Goal: Task Accomplishment & Management: Manage account settings

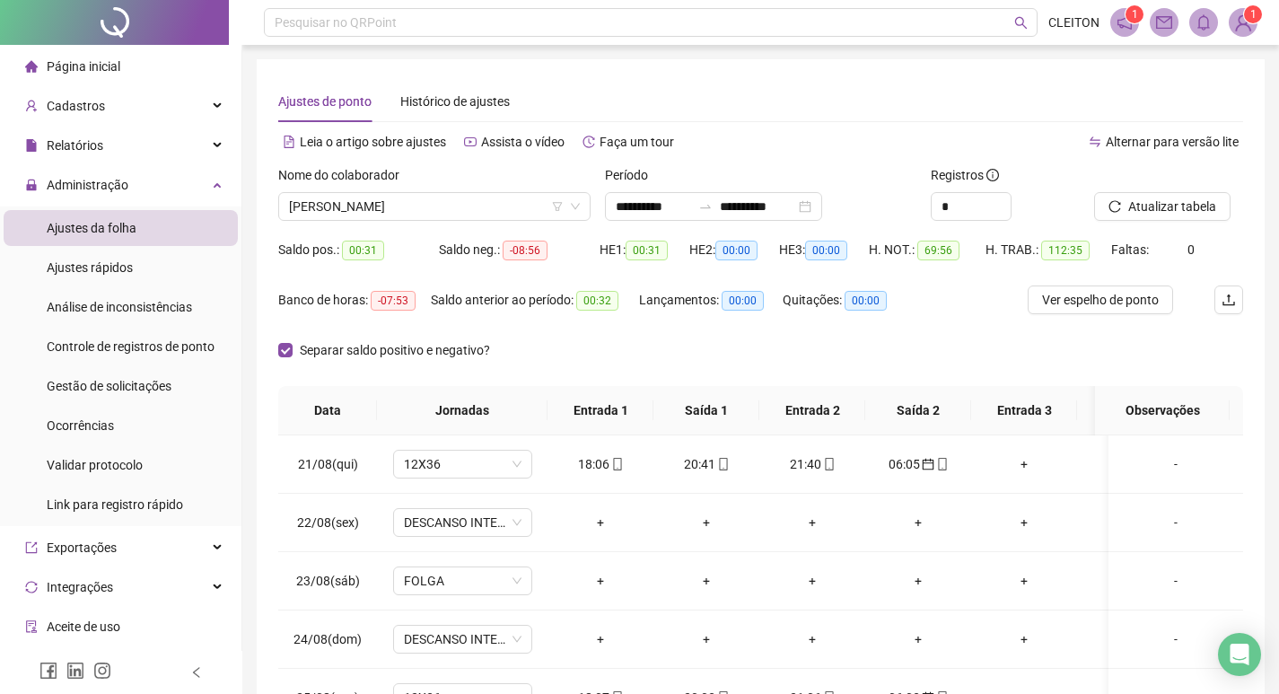
scroll to position [1264, 0]
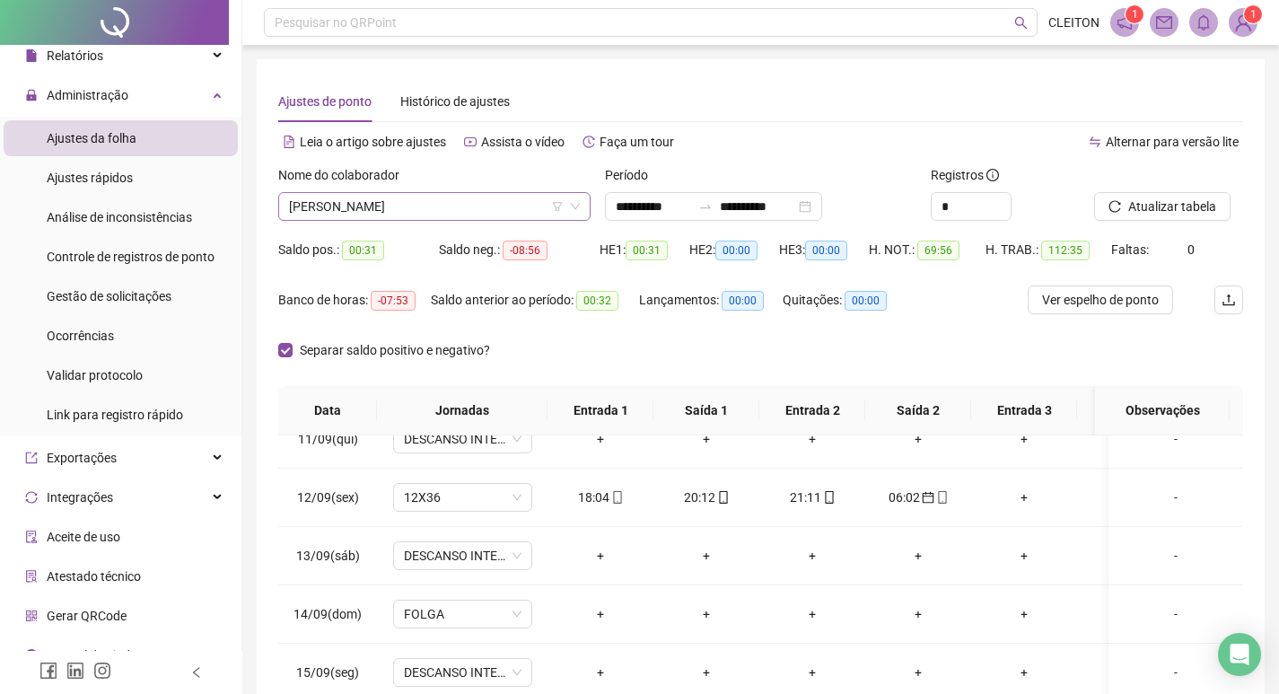
click at [435, 211] on span "MARCIA REGINA CARVALHO ALVES DE OLIVEIRA" at bounding box center [434, 206] width 291 height 27
click at [1111, 212] on icon "reload" at bounding box center [1115, 206] width 13 height 13
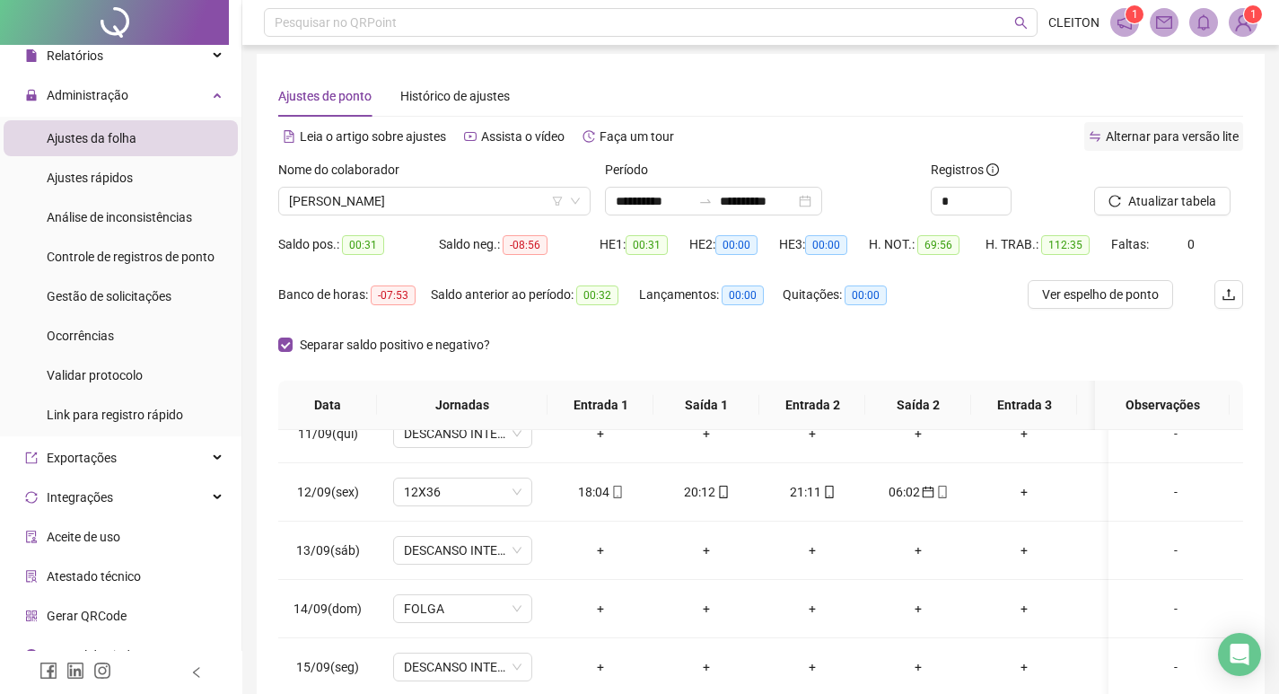
scroll to position [0, 0]
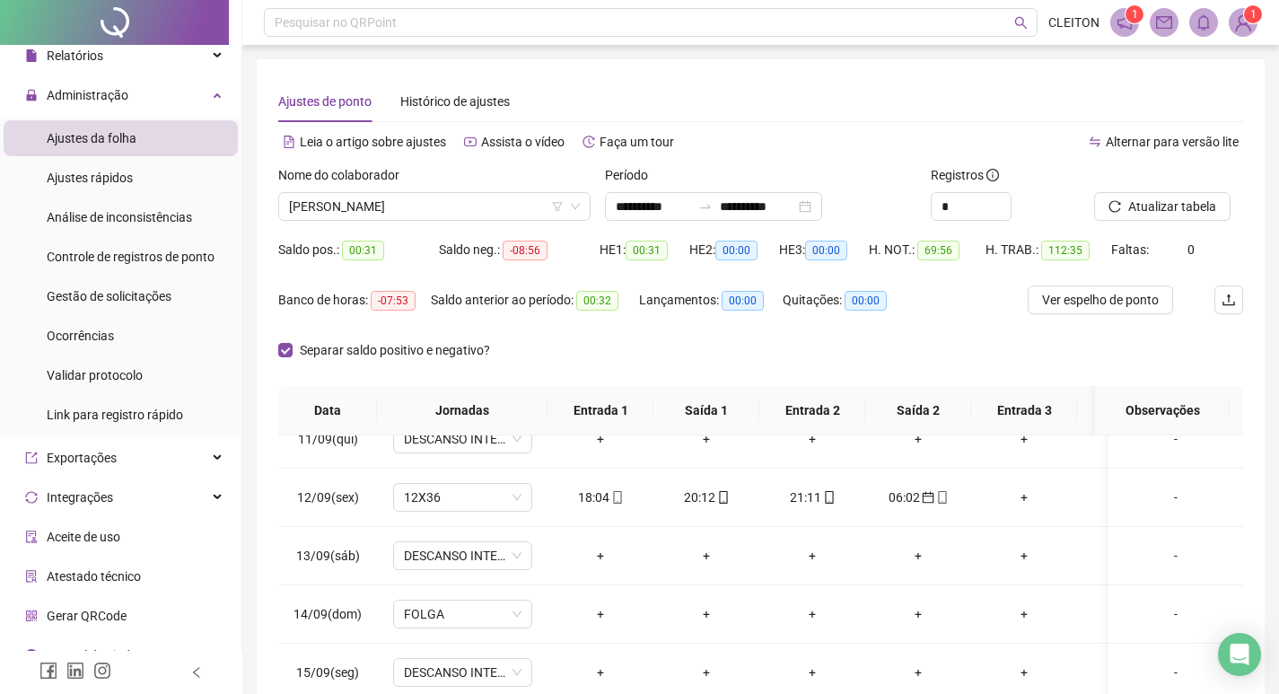
click at [1136, 189] on div at bounding box center [1146, 178] width 104 height 27
click at [1135, 195] on button "Atualizar tabela" at bounding box center [1162, 206] width 136 height 29
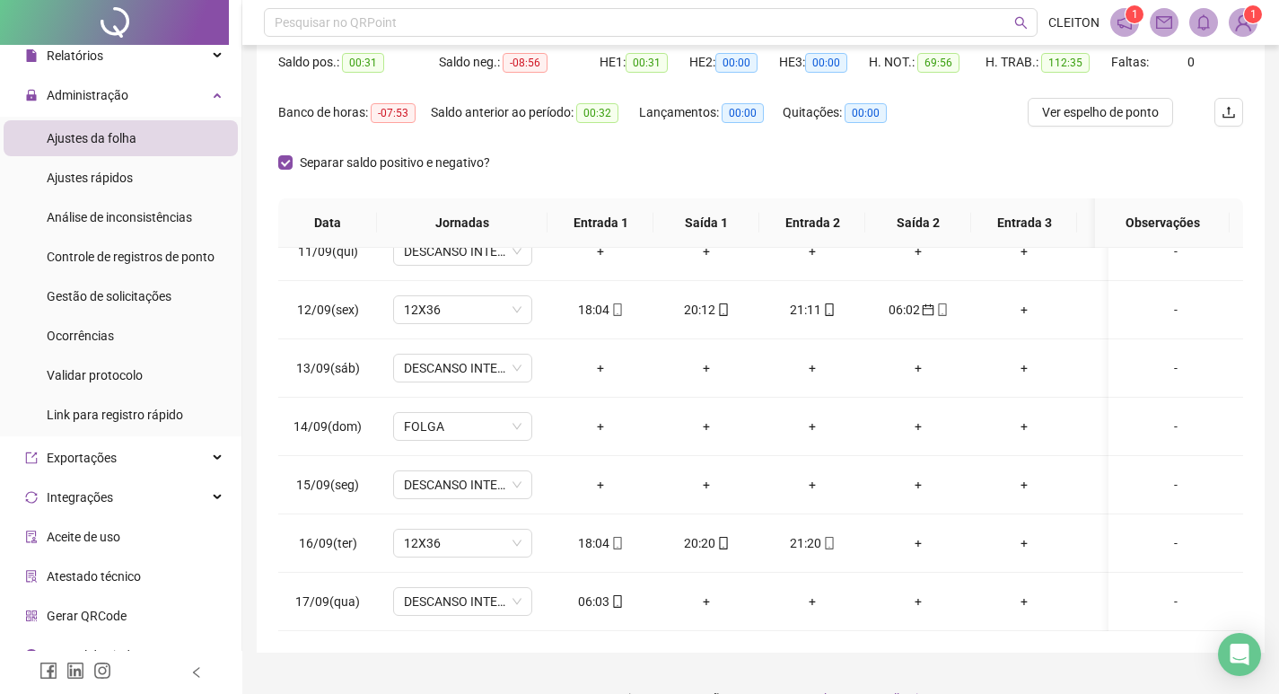
scroll to position [224, 0]
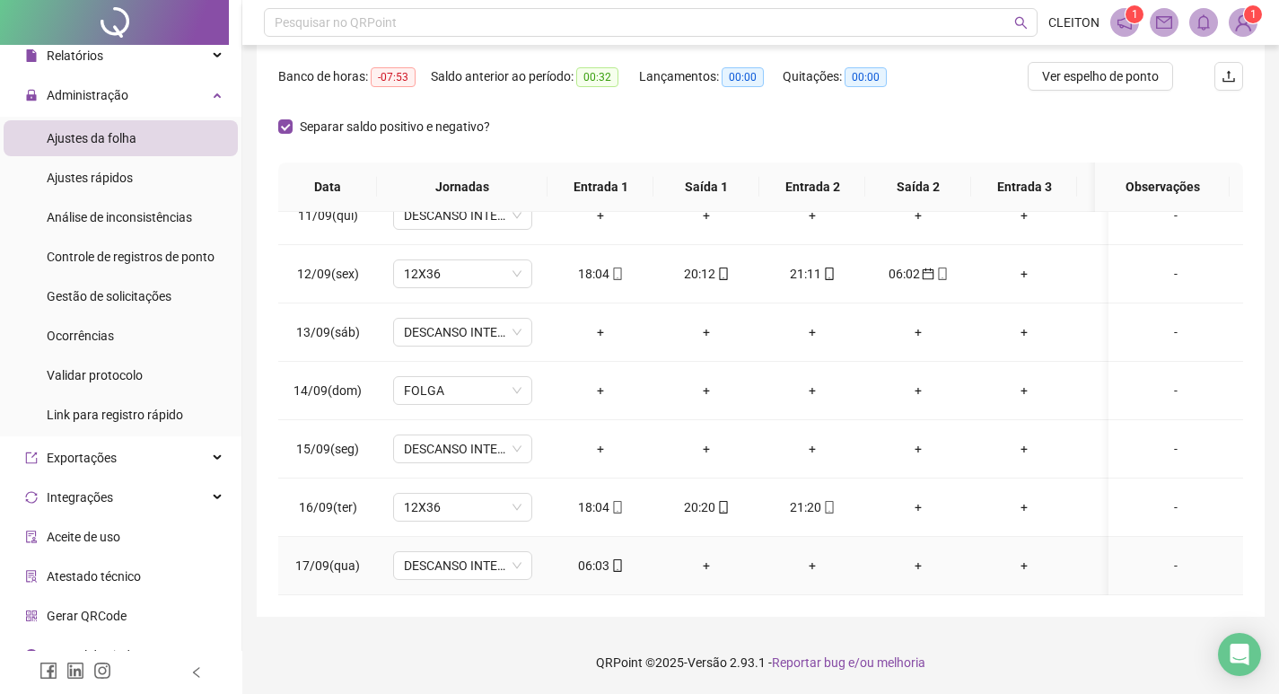
click at [593, 556] on div "06:03" at bounding box center [600, 566] width 77 height 20
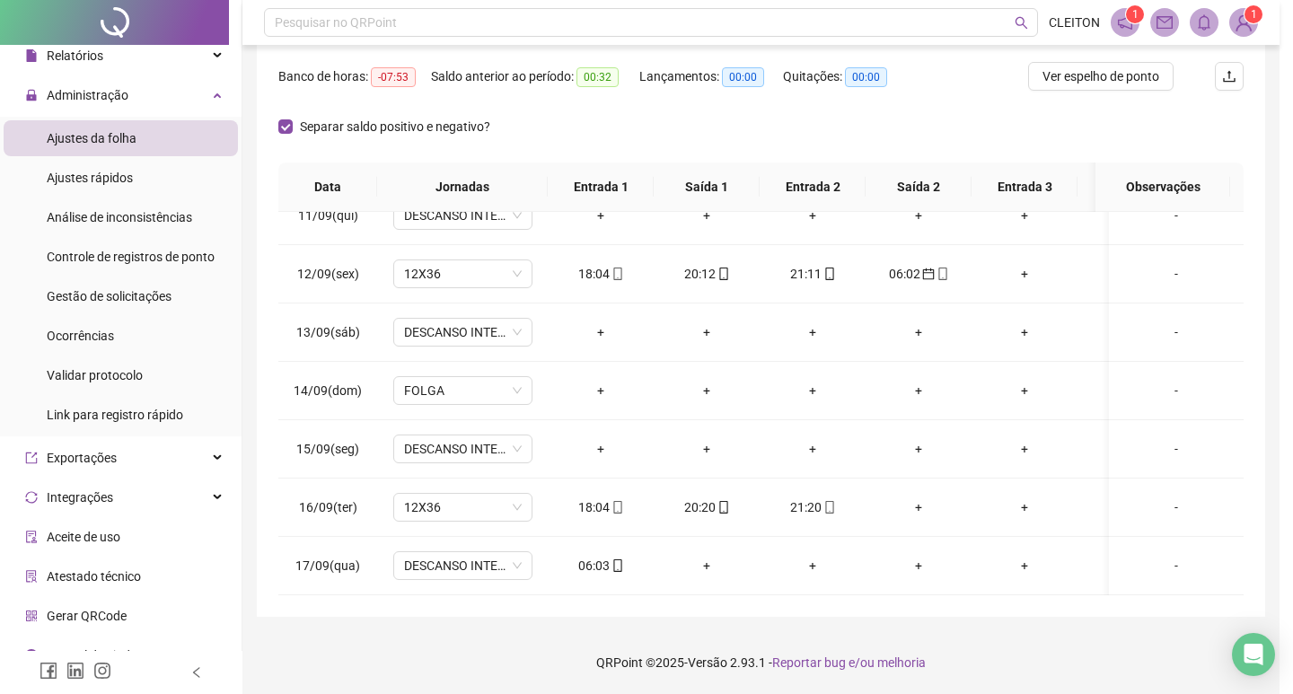
type input "**********"
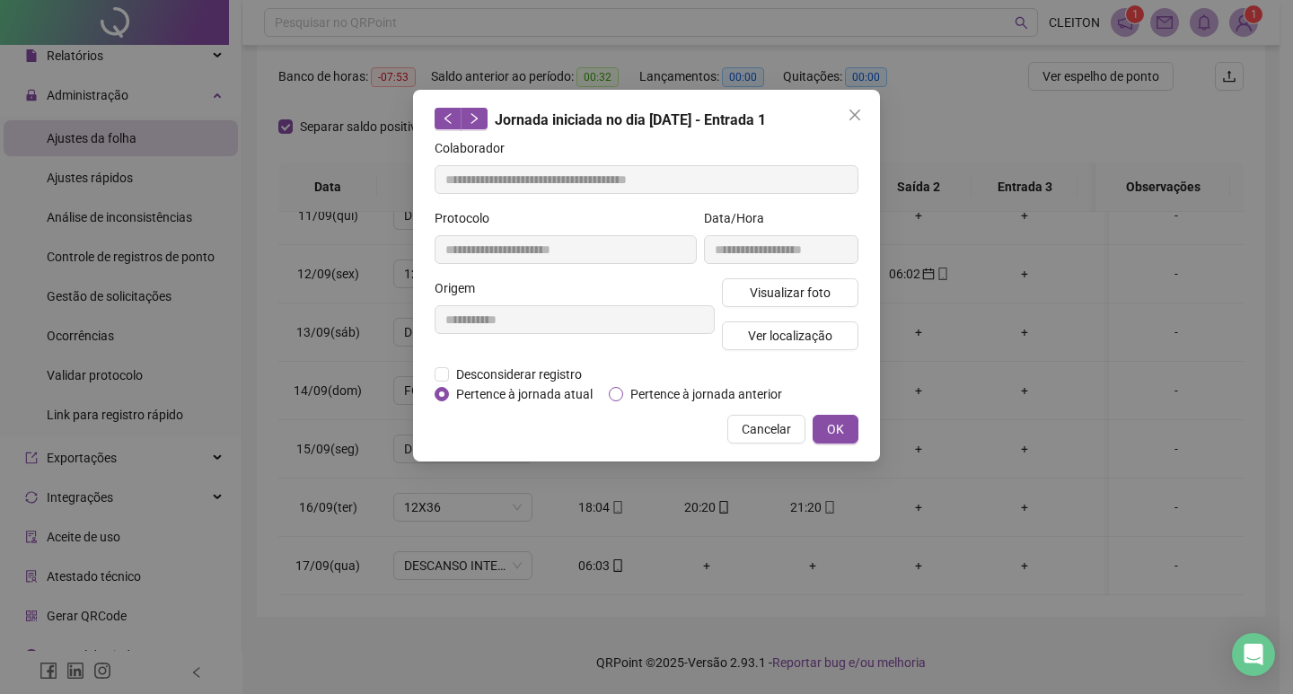
click at [645, 401] on span "Pertence à jornada anterior" at bounding box center [706, 394] width 166 height 20
click at [821, 434] on button "OK" at bounding box center [836, 429] width 46 height 29
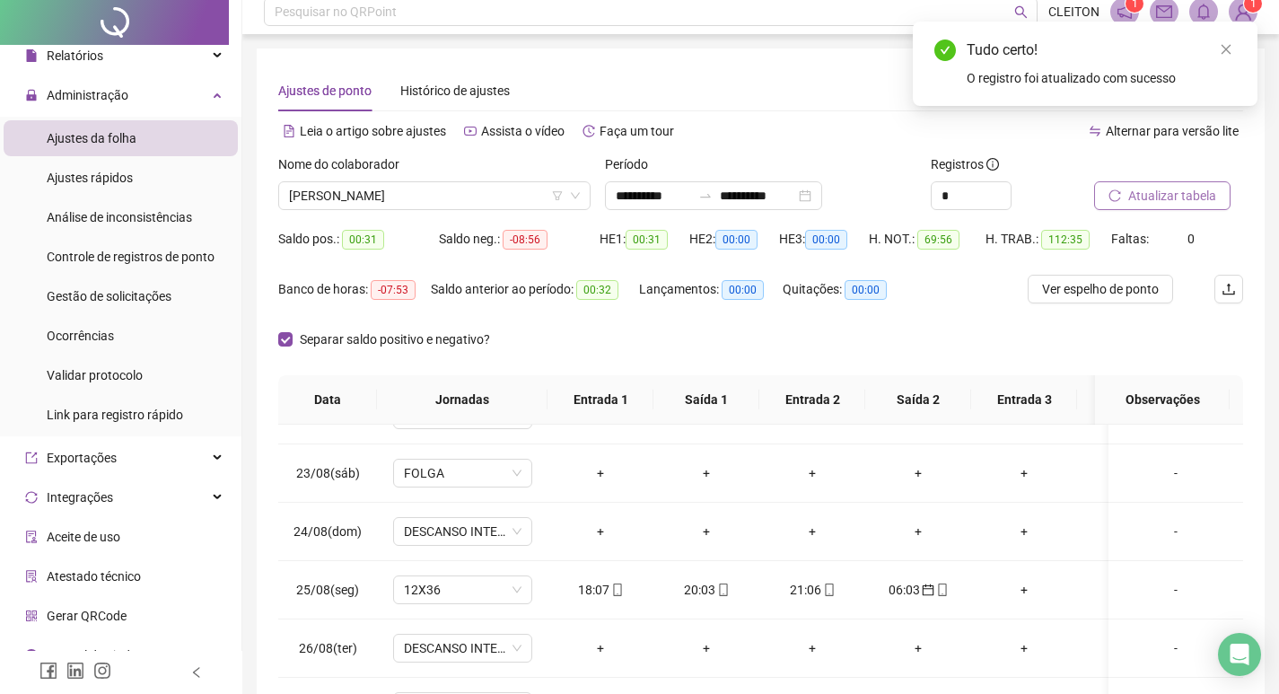
scroll to position [0, 0]
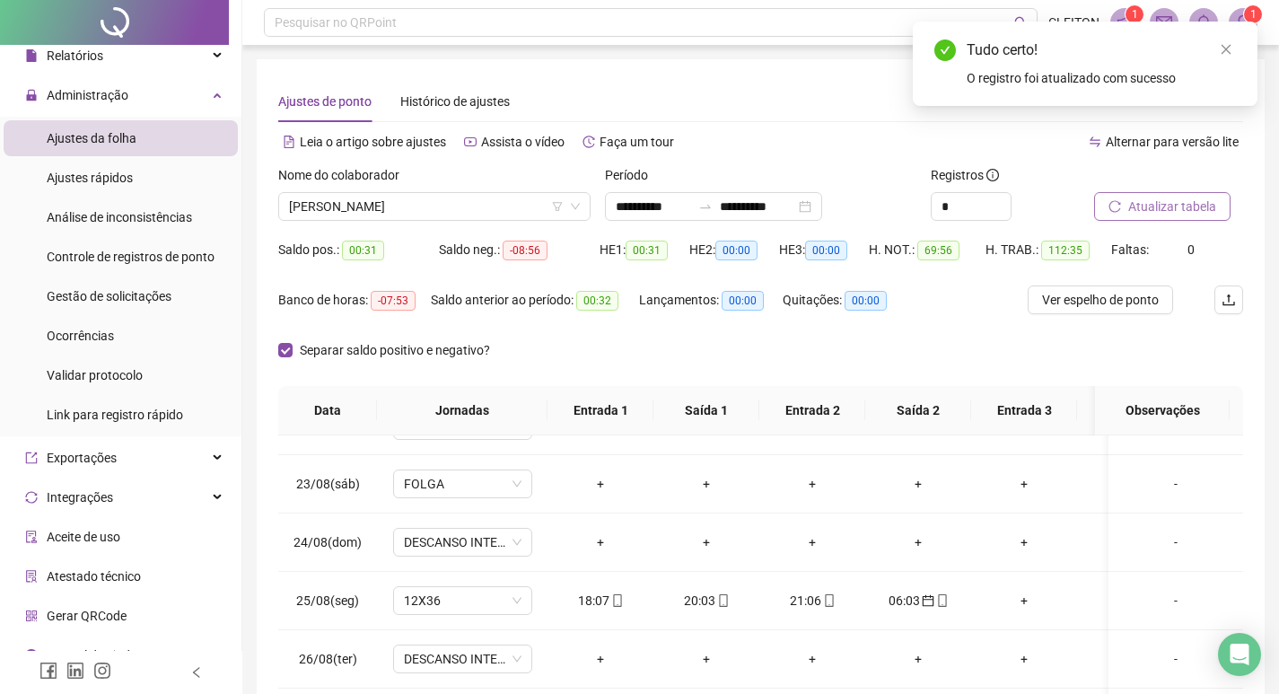
click at [1184, 212] on span "Atualizar tabela" at bounding box center [1173, 207] width 88 height 20
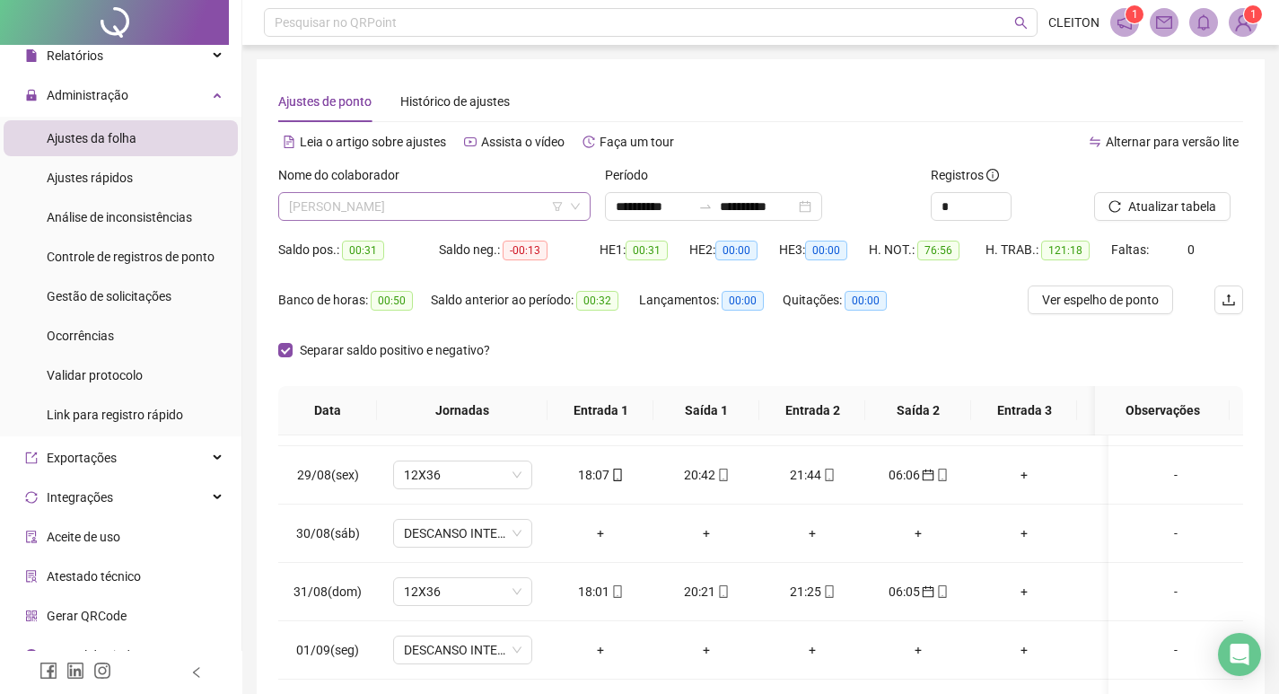
click at [439, 206] on span "MARCIA REGINA CARVALHO ALVES DE OLIVEIRA" at bounding box center [434, 206] width 291 height 27
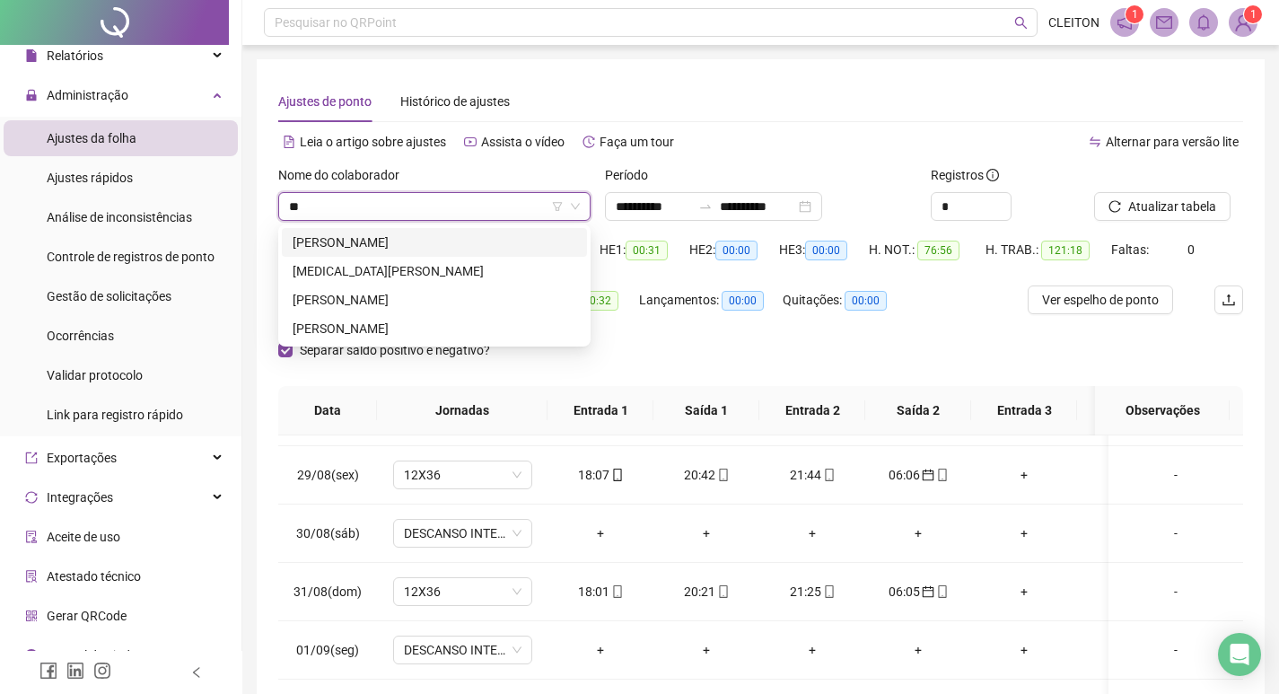
type input "*"
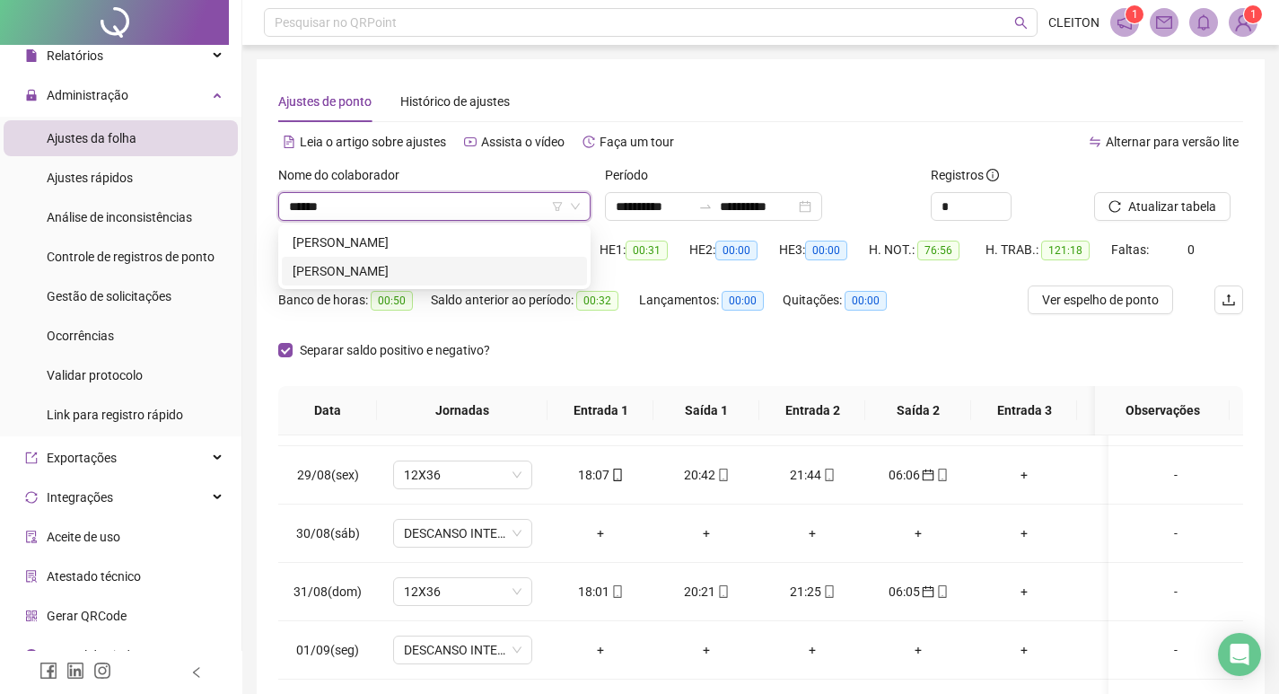
type input "*****"
click at [388, 291] on span "00:50" at bounding box center [392, 301] width 42 height 20
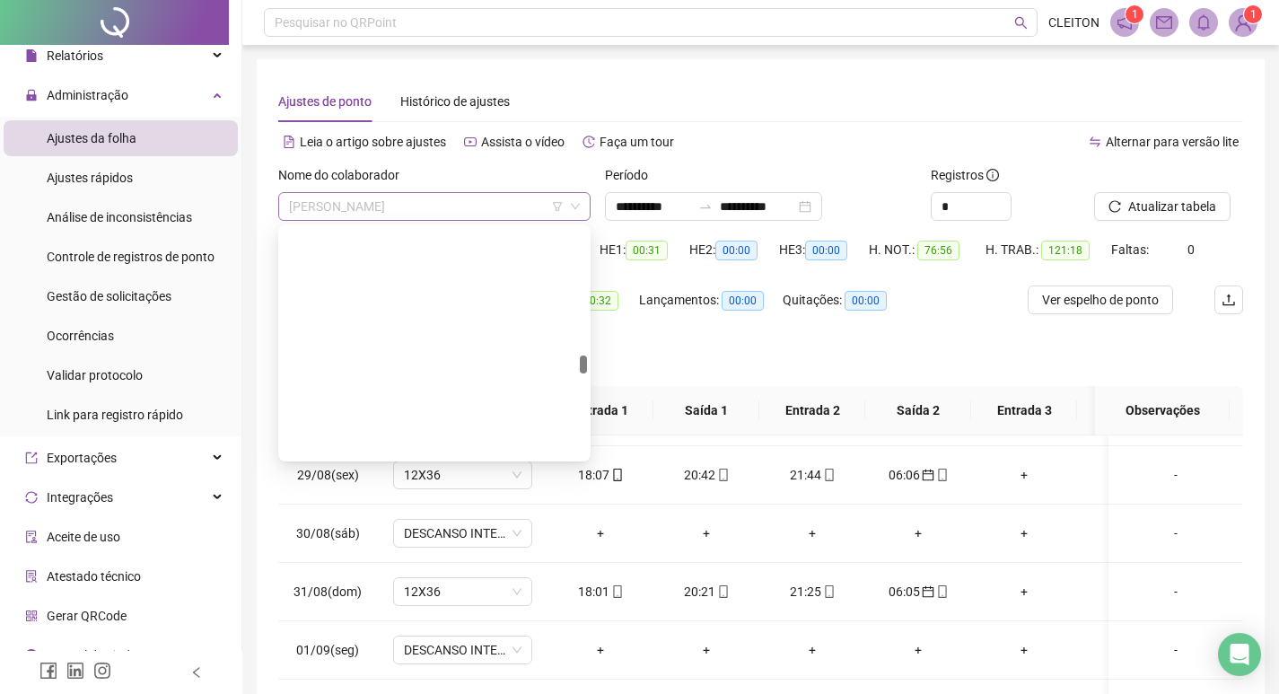
click at [447, 201] on span "MARCIA REGINA CARVALHO ALVES DE OLIVEIRA" at bounding box center [434, 206] width 291 height 27
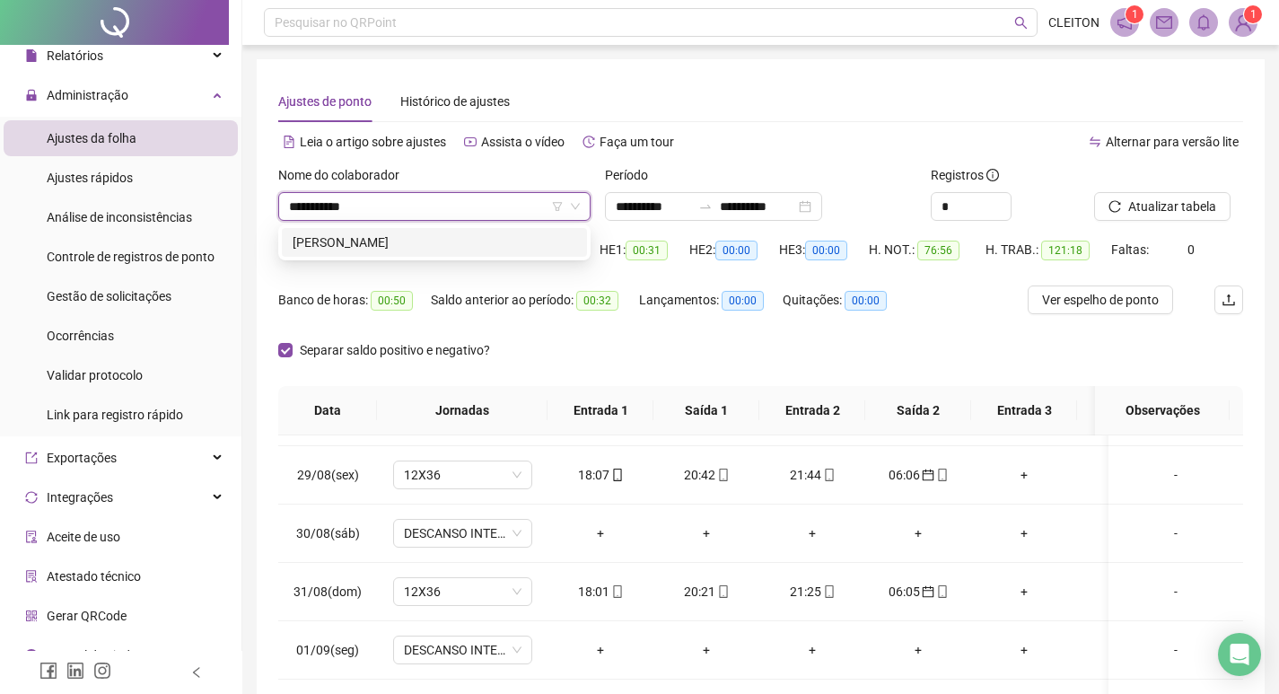
type input "**********"
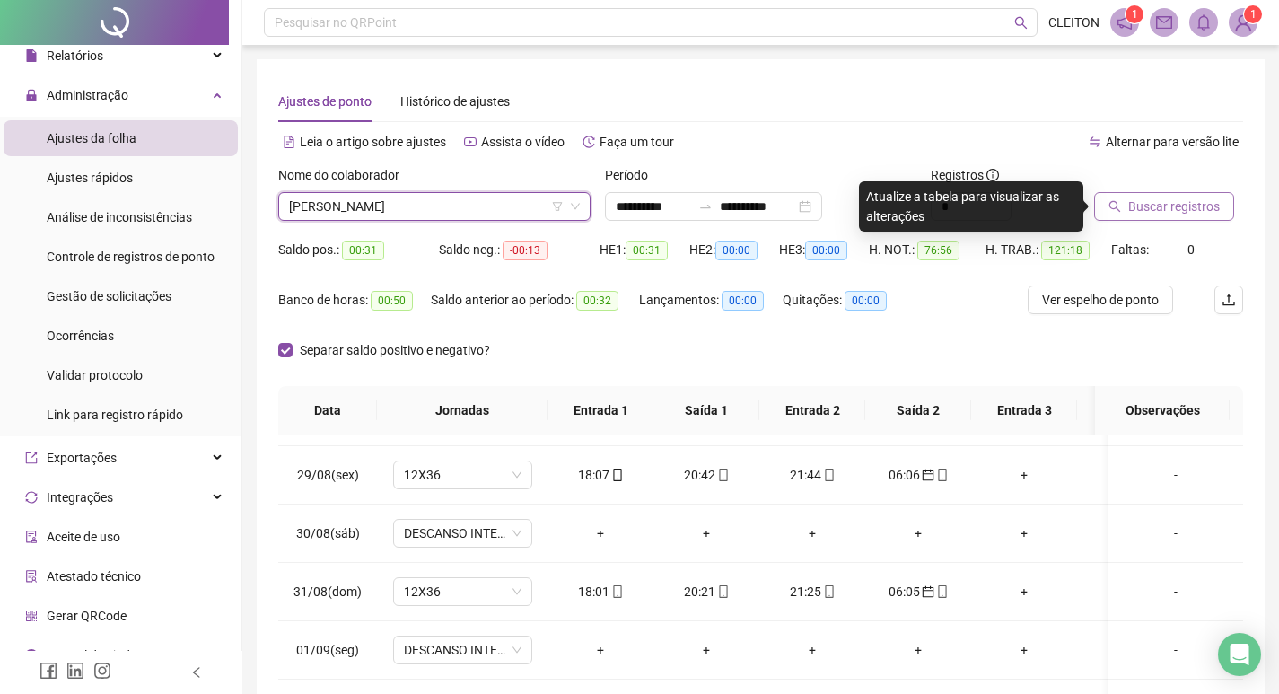
click at [1150, 193] on button "Buscar registros" at bounding box center [1164, 206] width 140 height 29
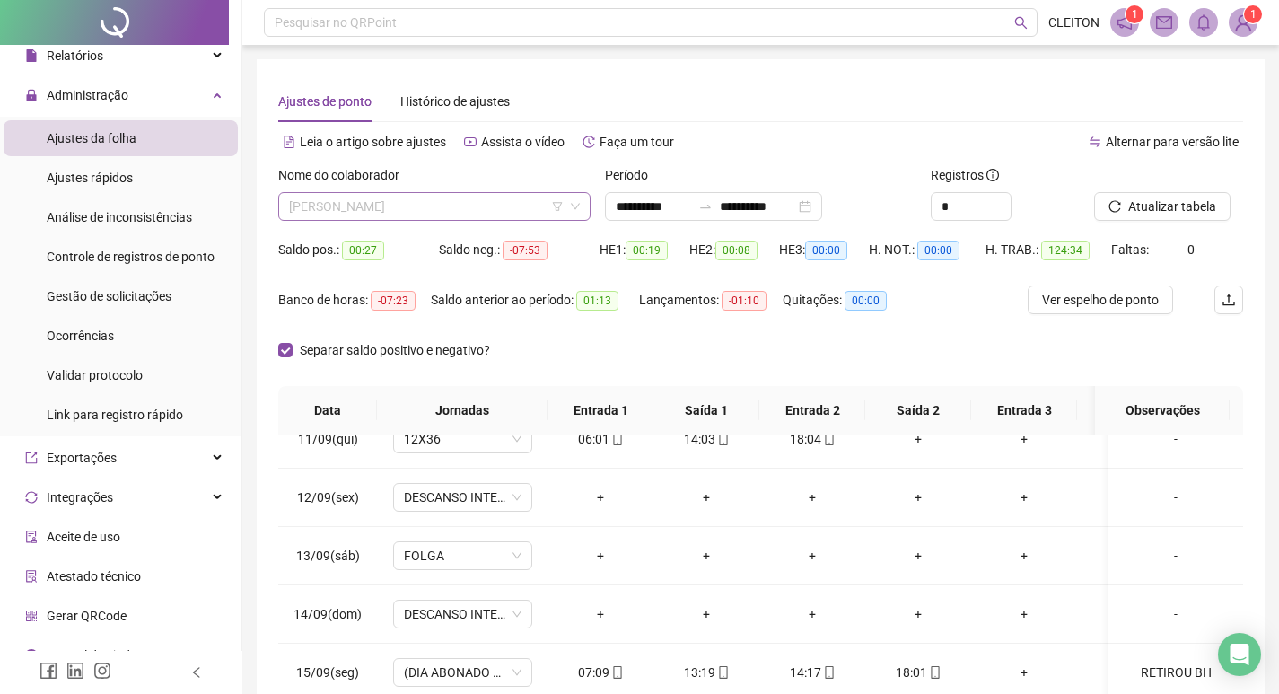
click at [466, 199] on span "PAULO ROGÉRIO QUIRINO" at bounding box center [434, 206] width 291 height 27
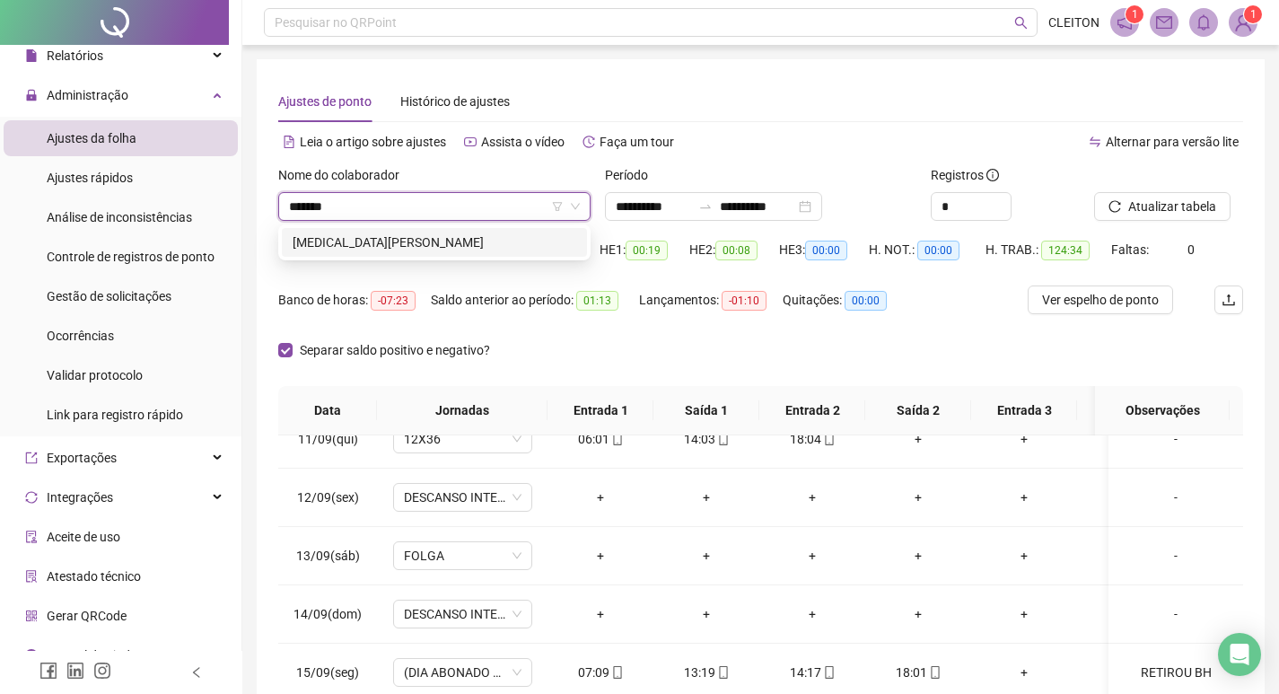
type input "*******"
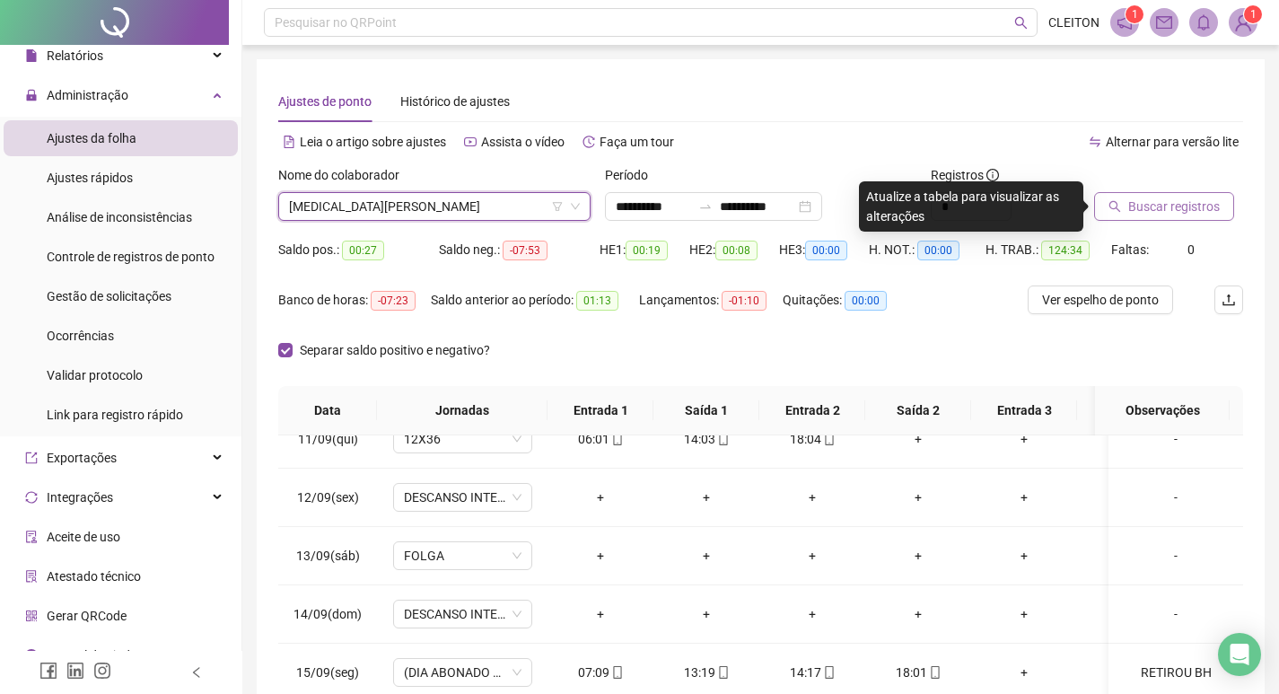
click at [1129, 208] on span "Buscar registros" at bounding box center [1175, 207] width 92 height 20
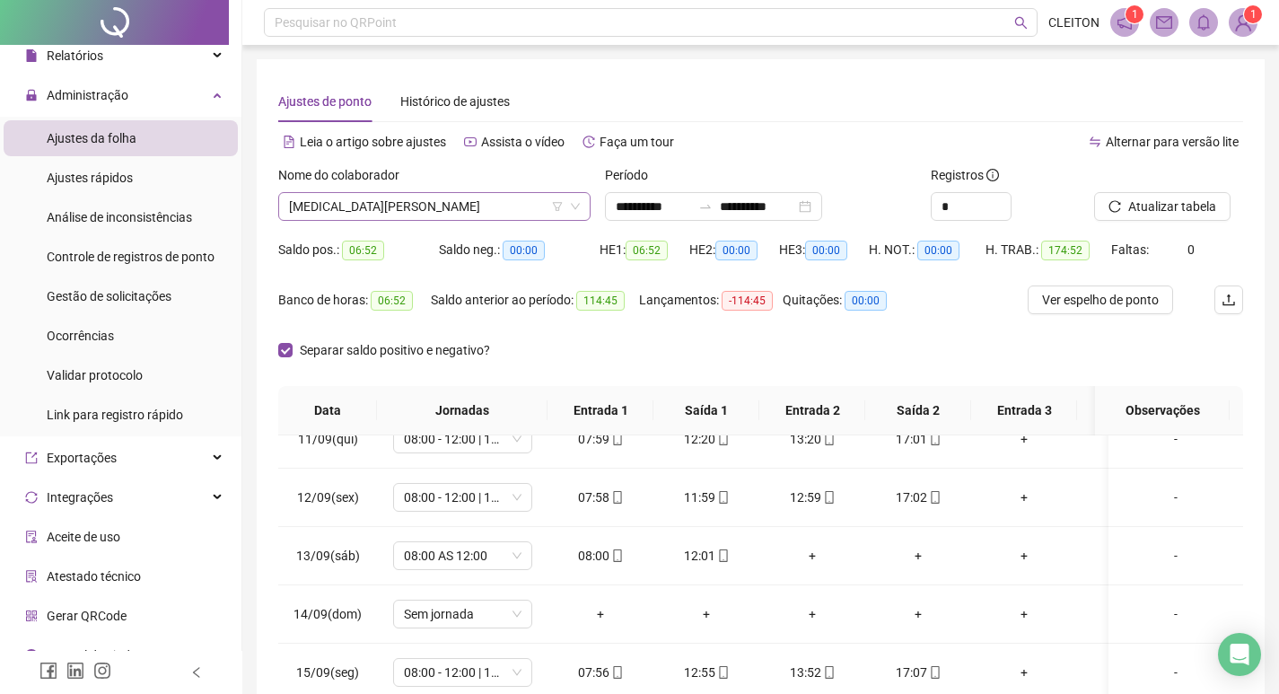
drag, startPoint x: 486, startPoint y: 215, endPoint x: 478, endPoint y: 201, distance: 16.5
click at [486, 215] on span "CLEITON MUNIZ DE SOUZA" at bounding box center [434, 206] width 291 height 27
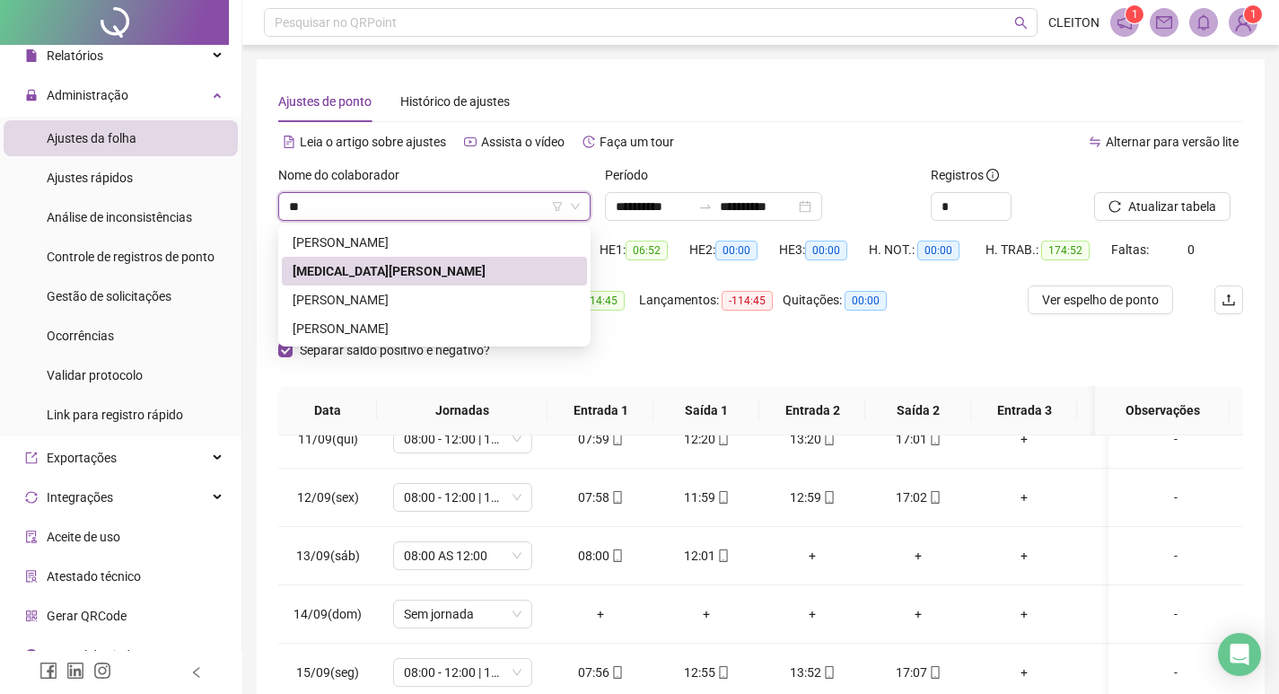
type input "*"
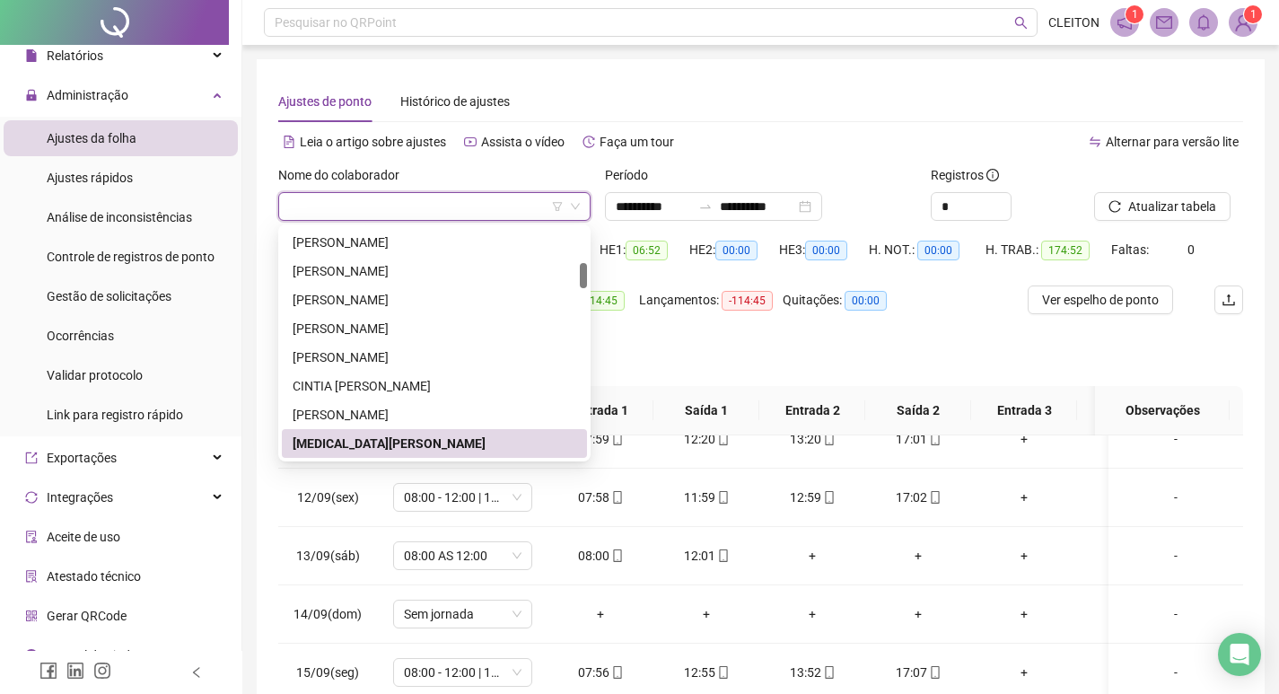
scroll to position [546, 0]
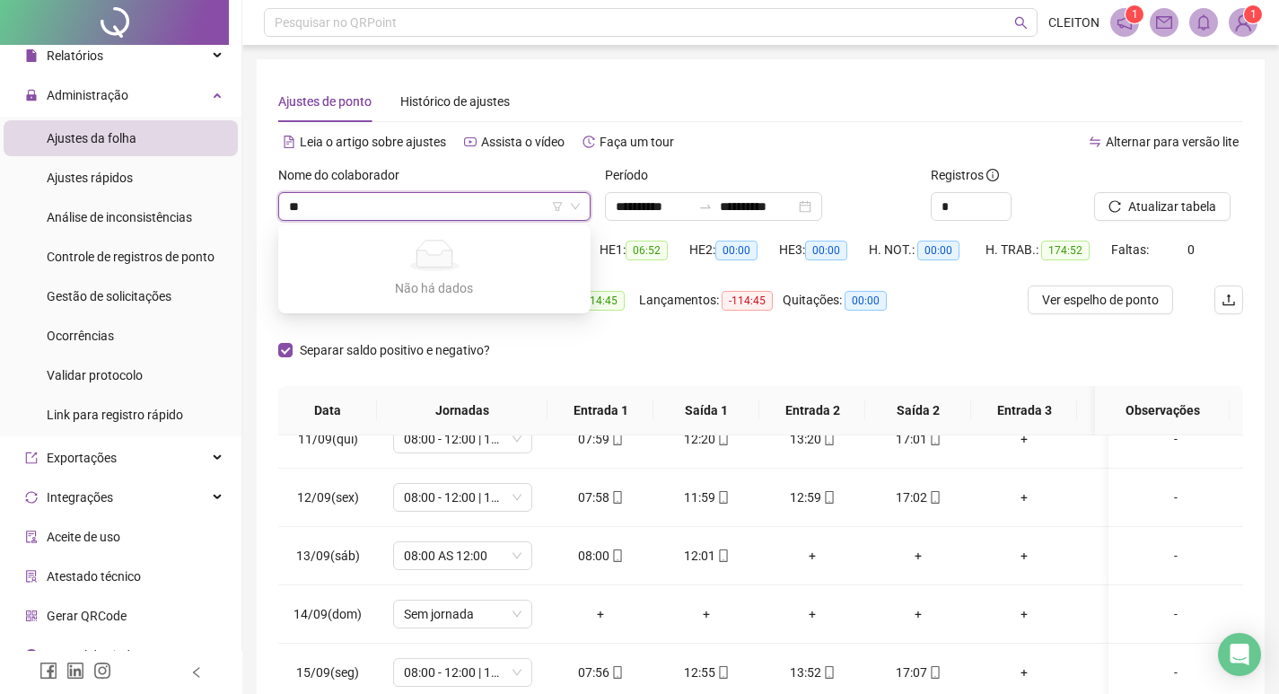
type input "*"
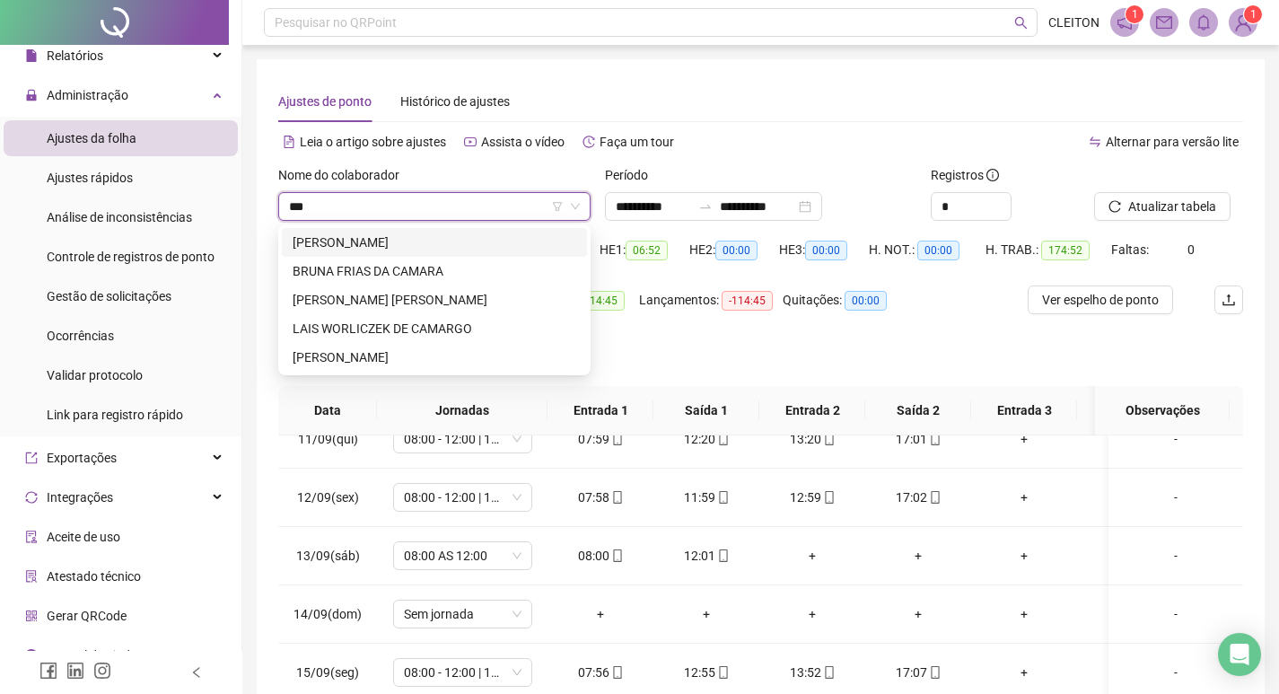
scroll to position [0, 0]
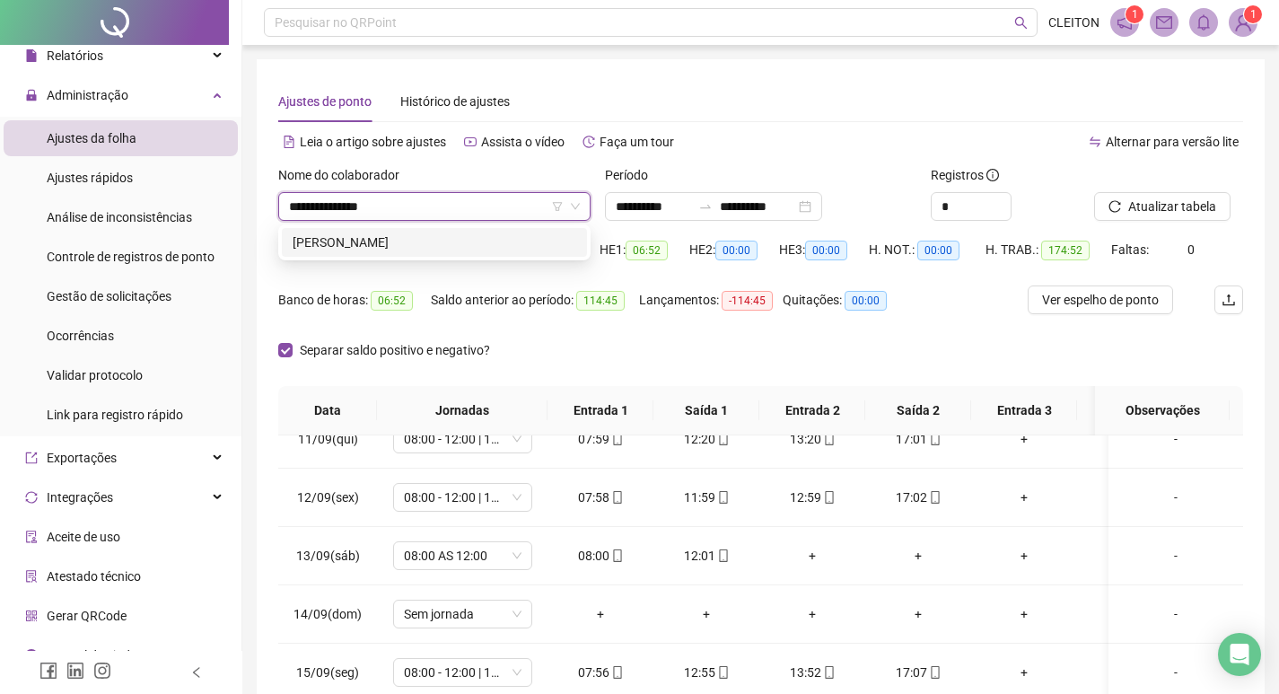
type input "**********"
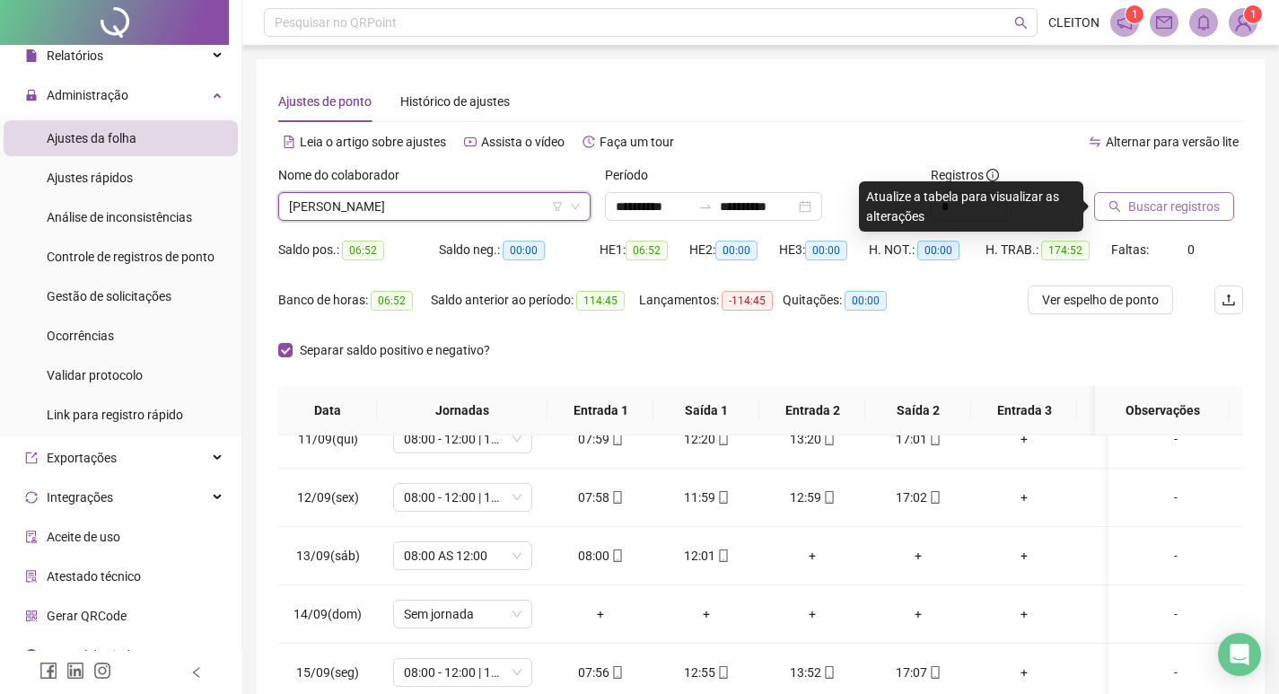
click at [1181, 198] on span "Buscar registros" at bounding box center [1175, 207] width 92 height 20
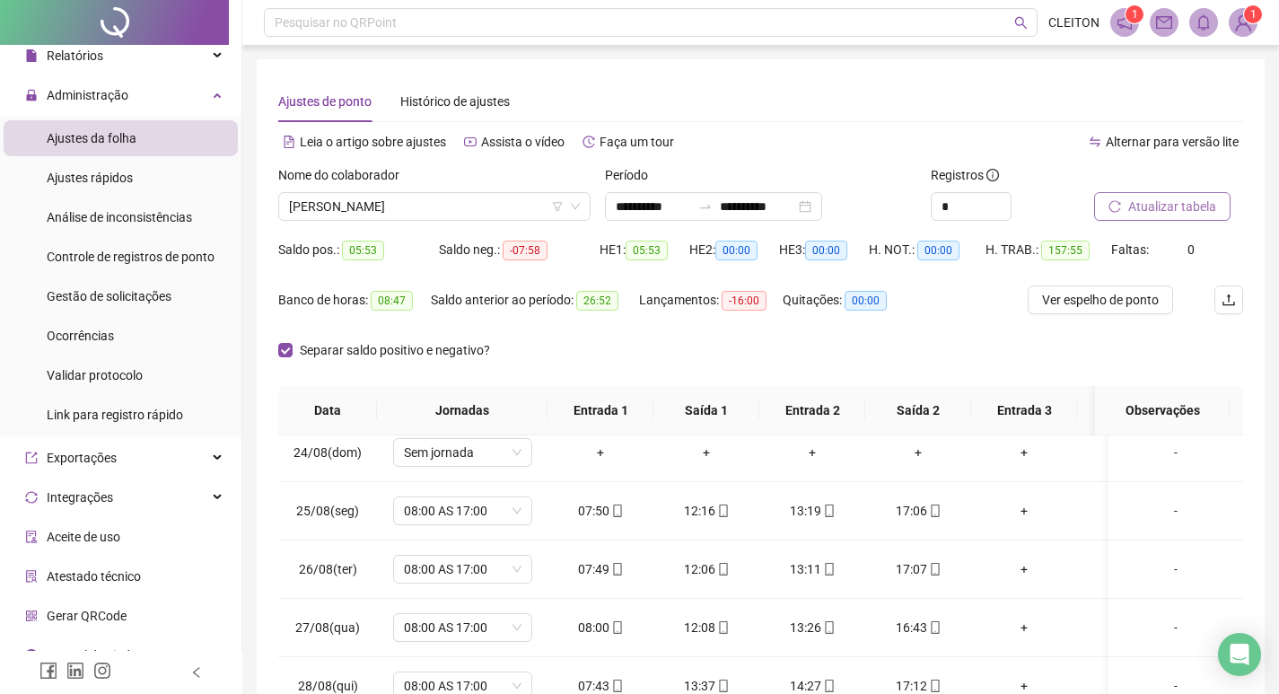
click at [1179, 201] on span "Atualizar tabela" at bounding box center [1173, 207] width 88 height 20
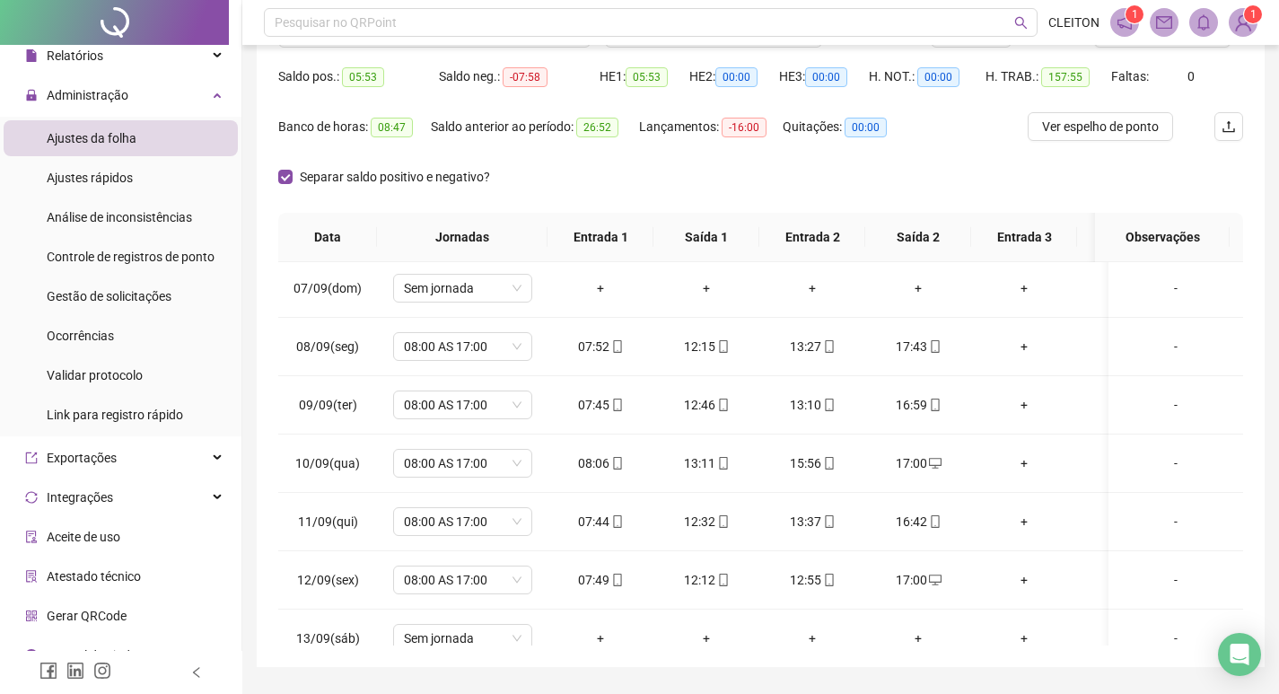
scroll to position [134, 0]
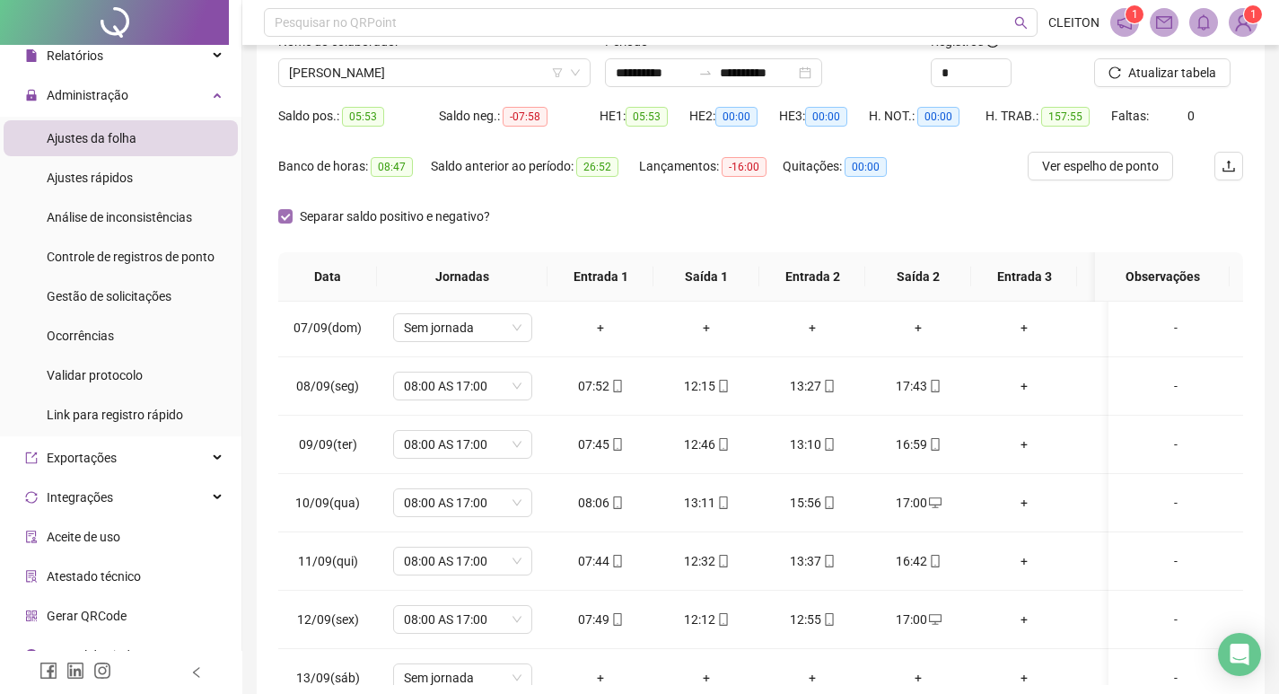
click at [361, 216] on span "Separar saldo positivo e negativo?" at bounding box center [395, 217] width 205 height 20
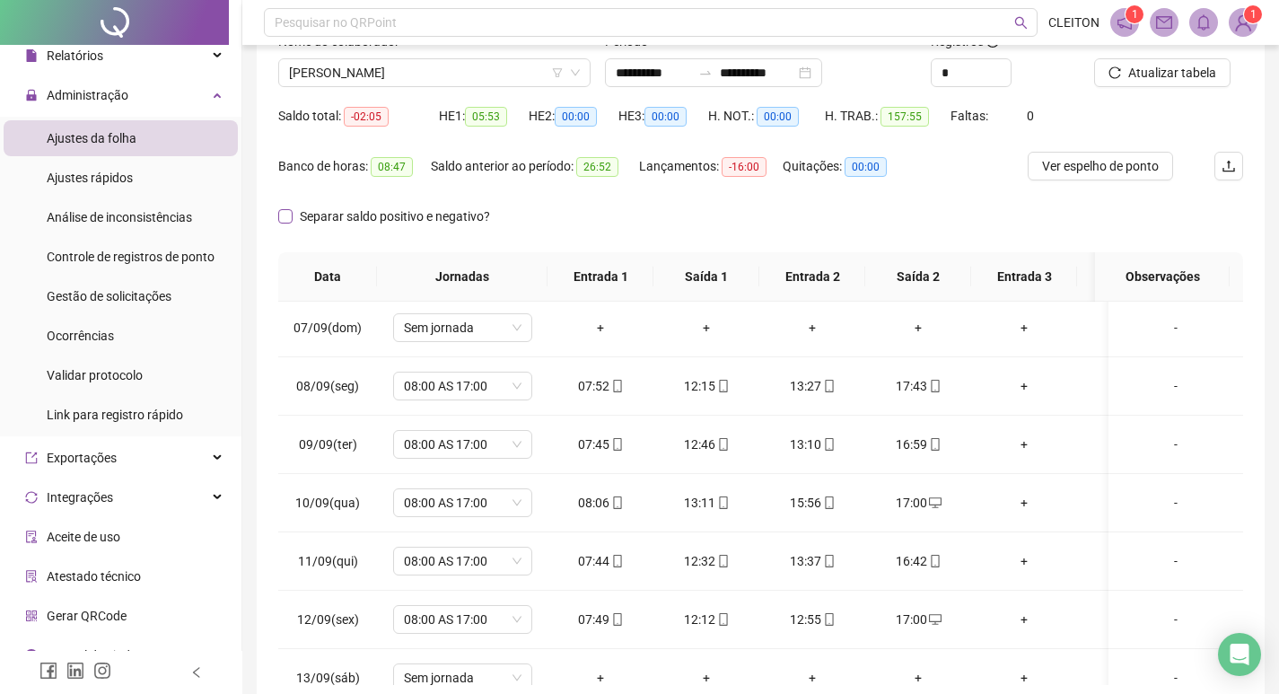
click at [358, 216] on span "Separar saldo positivo e negativo?" at bounding box center [395, 217] width 205 height 20
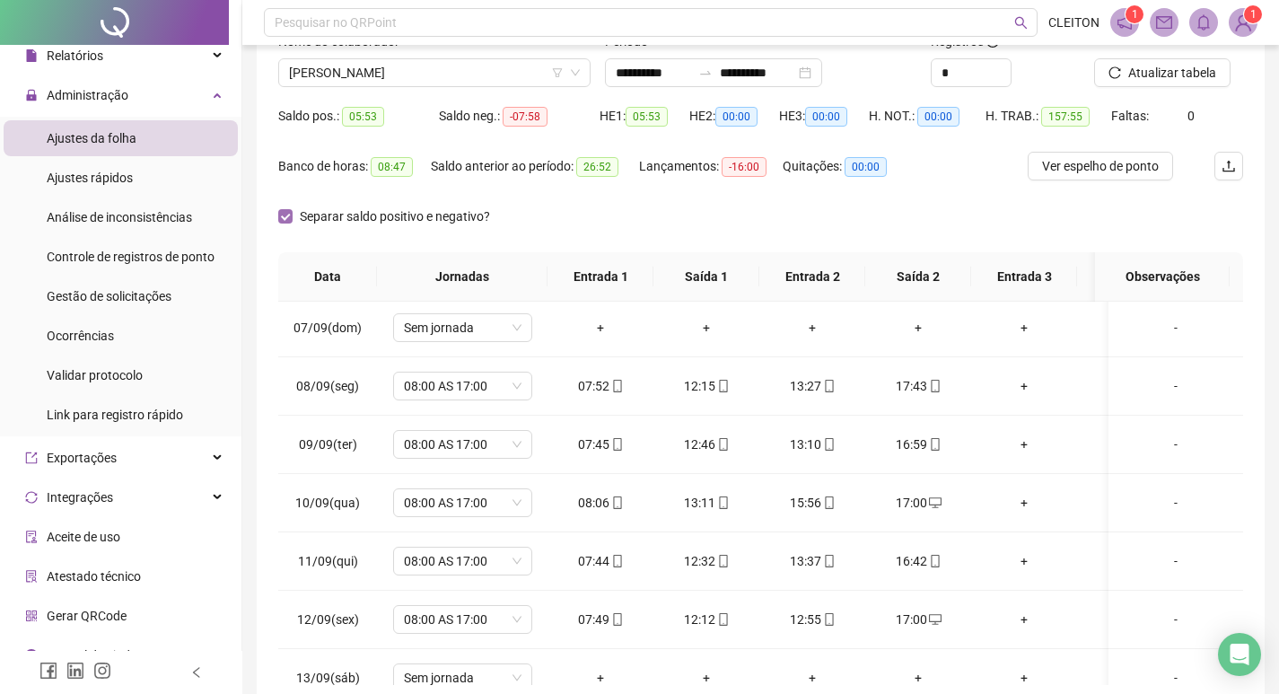
click at [358, 216] on span "Separar saldo positivo e negativo?" at bounding box center [395, 217] width 205 height 20
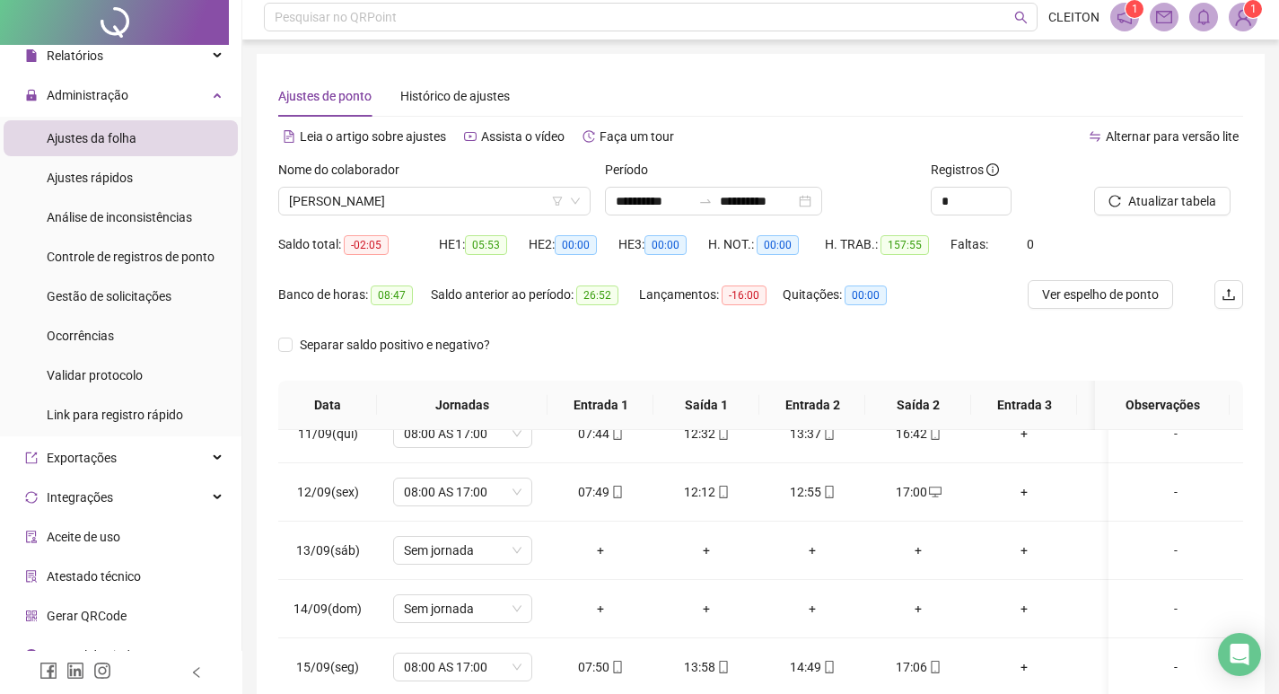
scroll to position [0, 0]
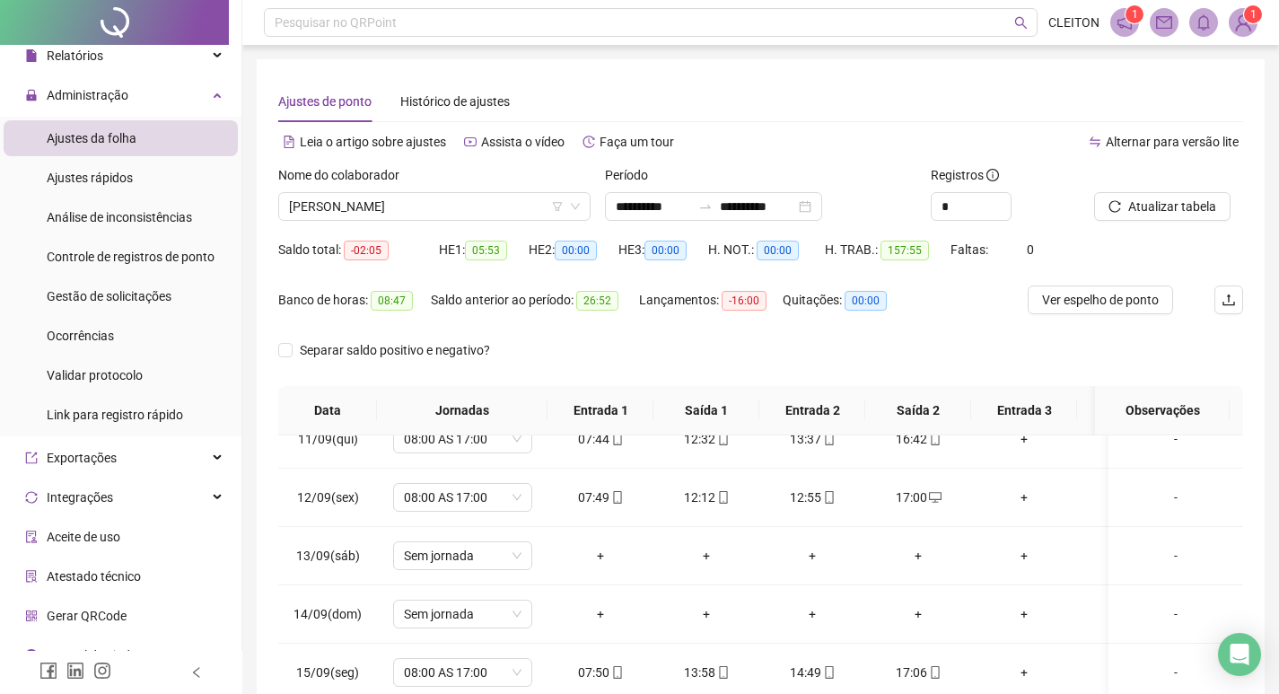
click at [439, 221] on div "Nome do colaborador AMANDA GAMBARATO" at bounding box center [434, 200] width 327 height 70
click at [449, 222] on div "Nome do colaborador AMANDA GAMBARATO" at bounding box center [434, 200] width 327 height 70
click at [449, 212] on span "AMANDA GAMBARATO" at bounding box center [434, 206] width 291 height 27
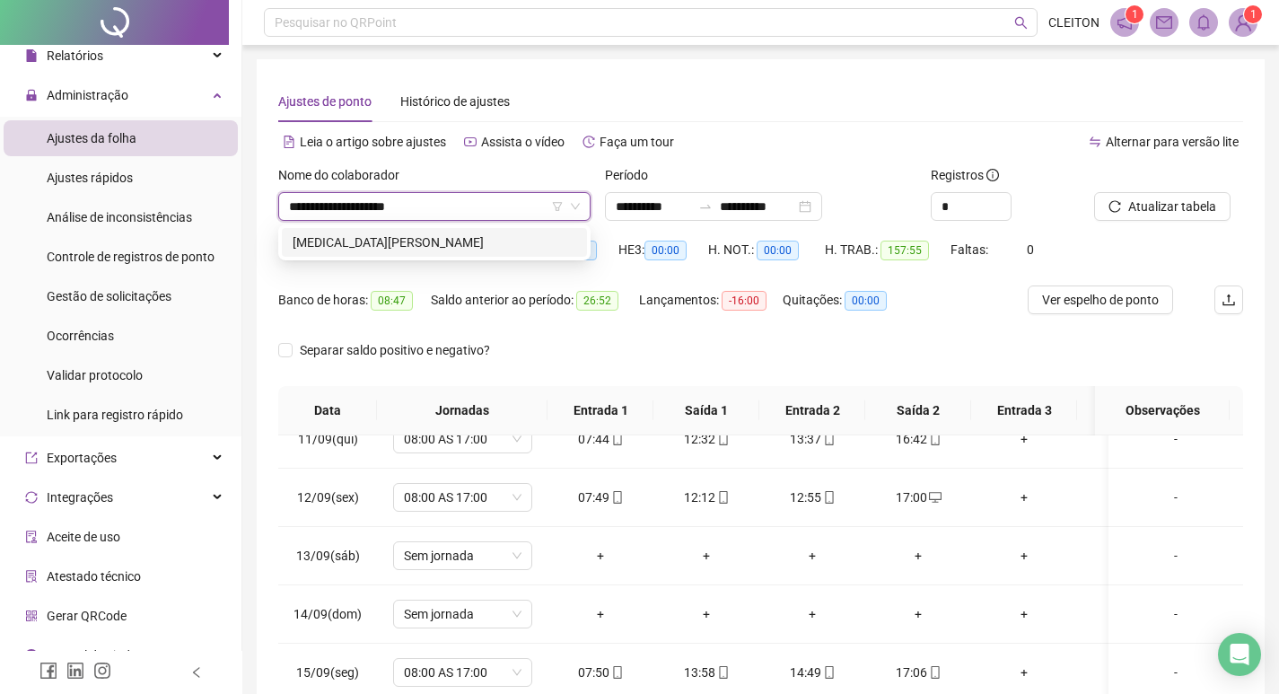
type input "**********"
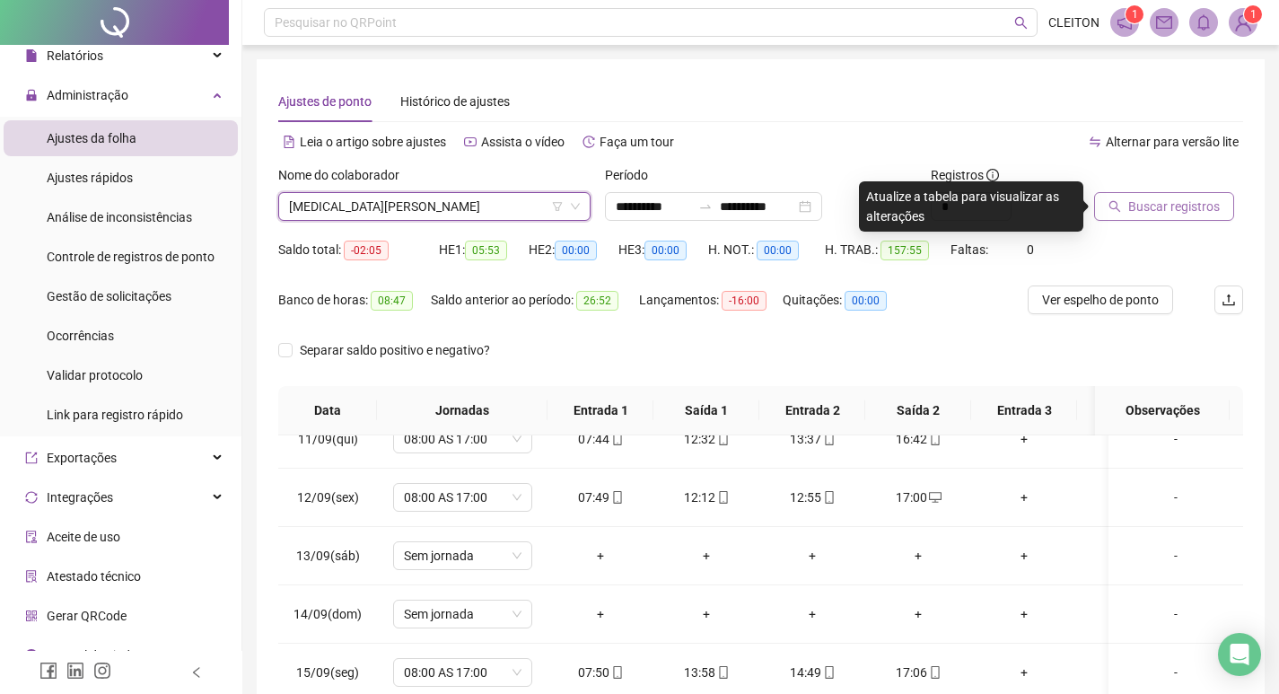
click at [1163, 206] on span "Buscar registros" at bounding box center [1175, 207] width 92 height 20
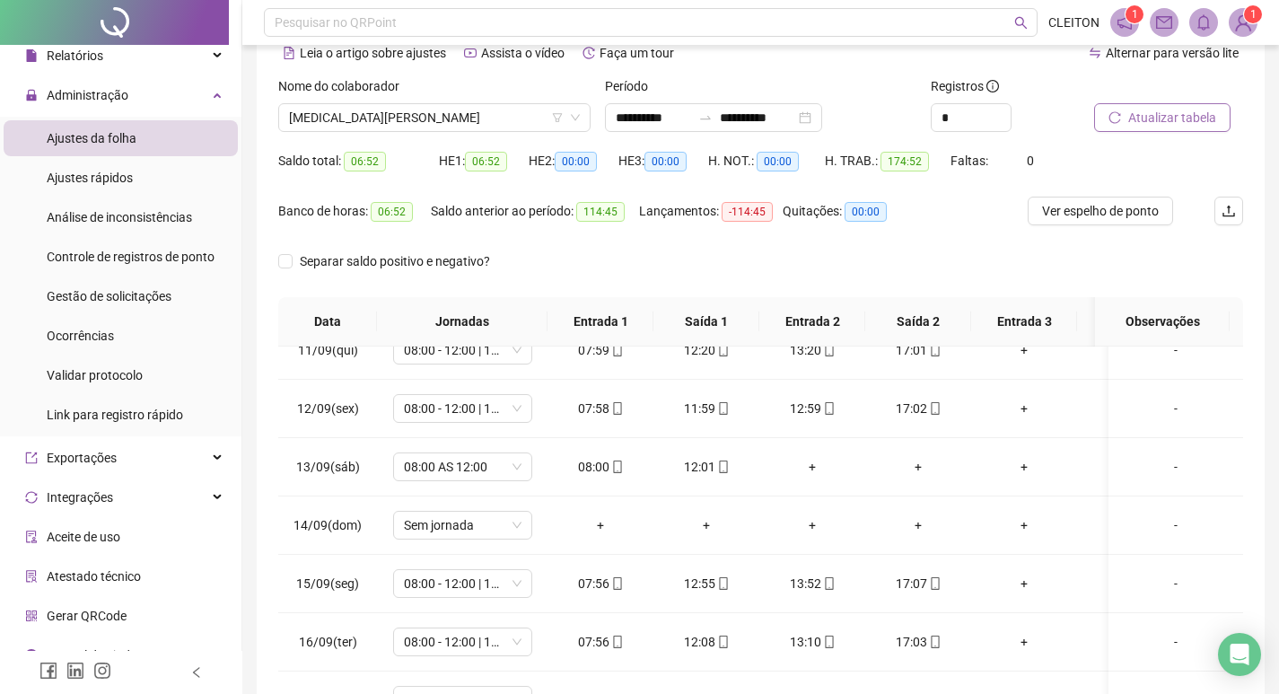
scroll to position [224, 0]
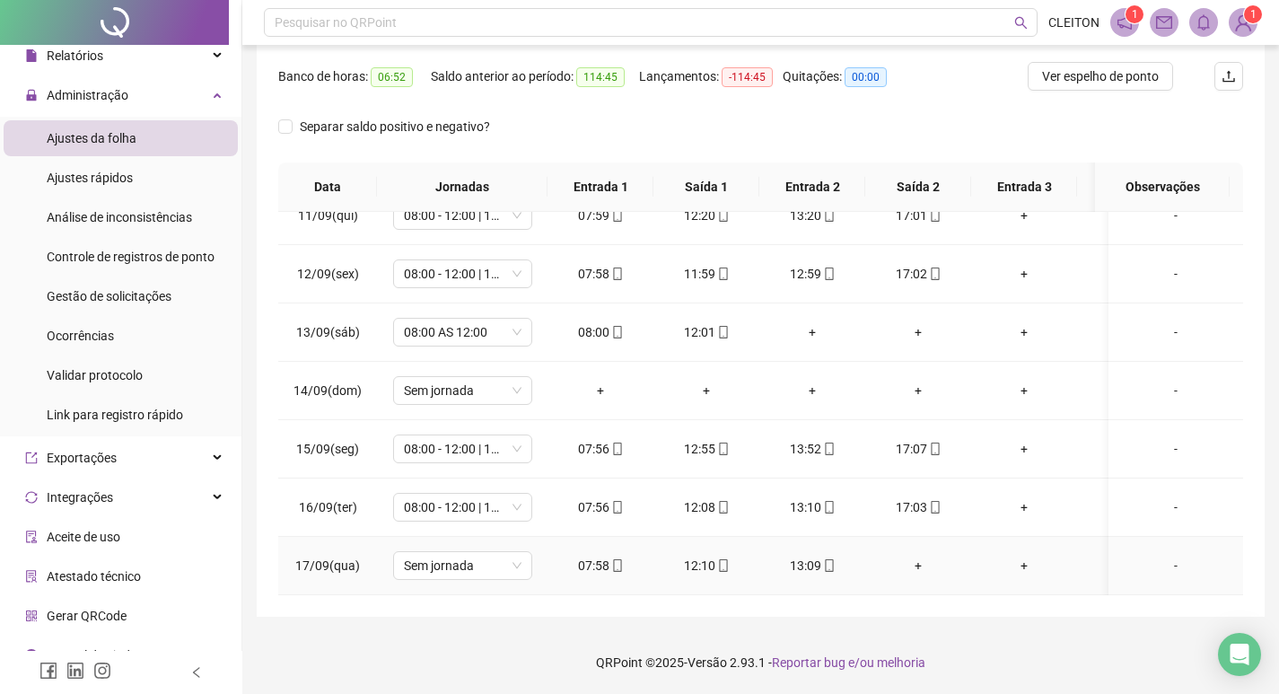
drag, startPoint x: 836, startPoint y: 552, endPoint x: 870, endPoint y: 463, distance: 95.2
click at [836, 556] on div "13:09" at bounding box center [812, 566] width 77 height 20
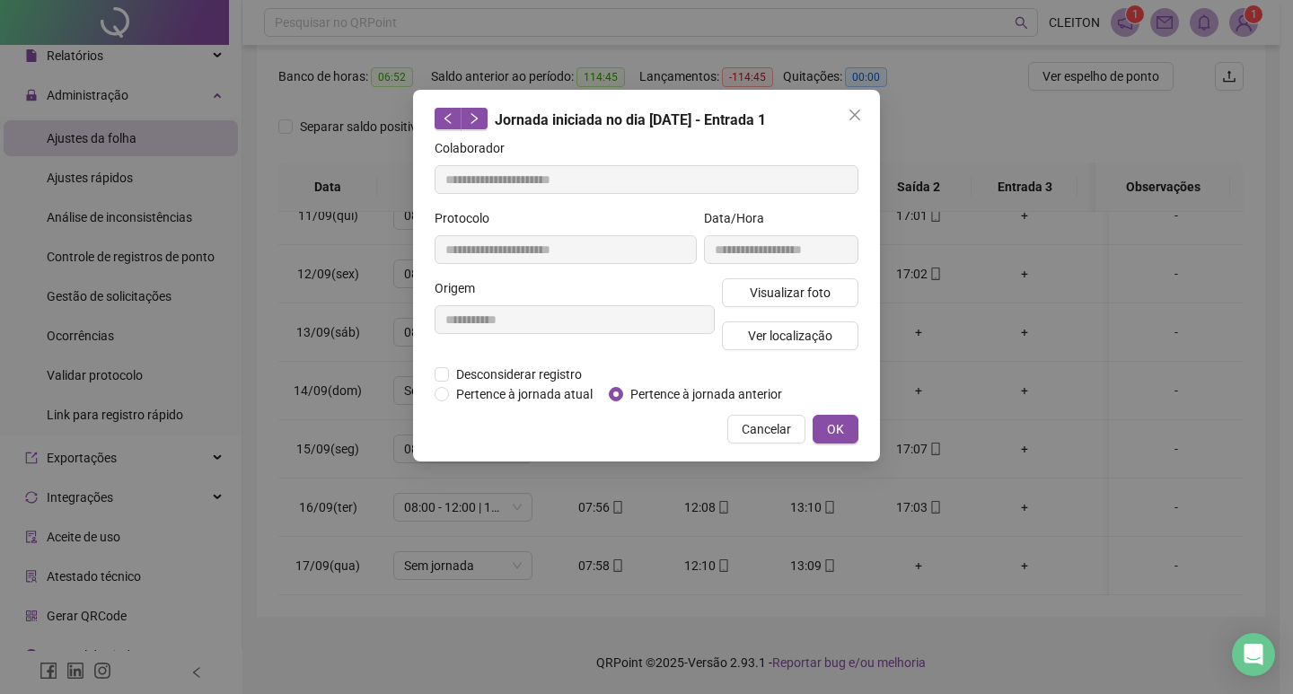
type input "**********"
click at [813, 303] on button "Visualizar foto" at bounding box center [790, 292] width 136 height 29
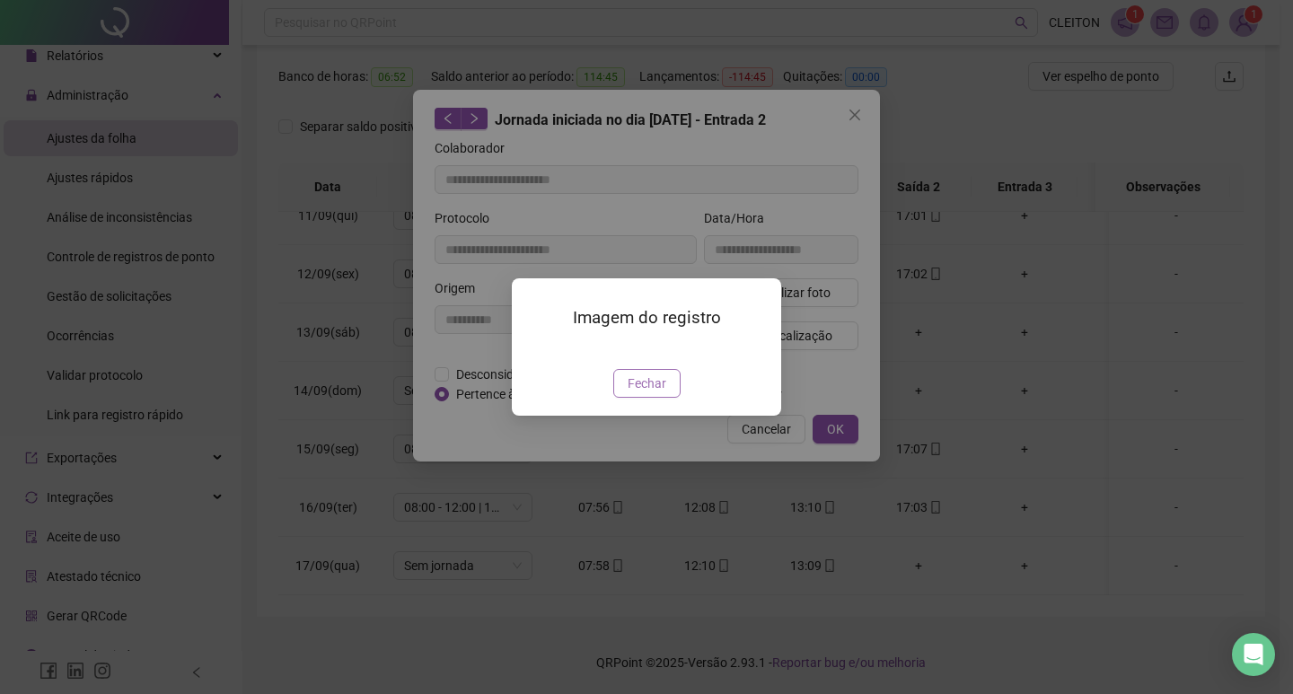
click at [678, 398] on button "Fechar" at bounding box center [646, 383] width 67 height 29
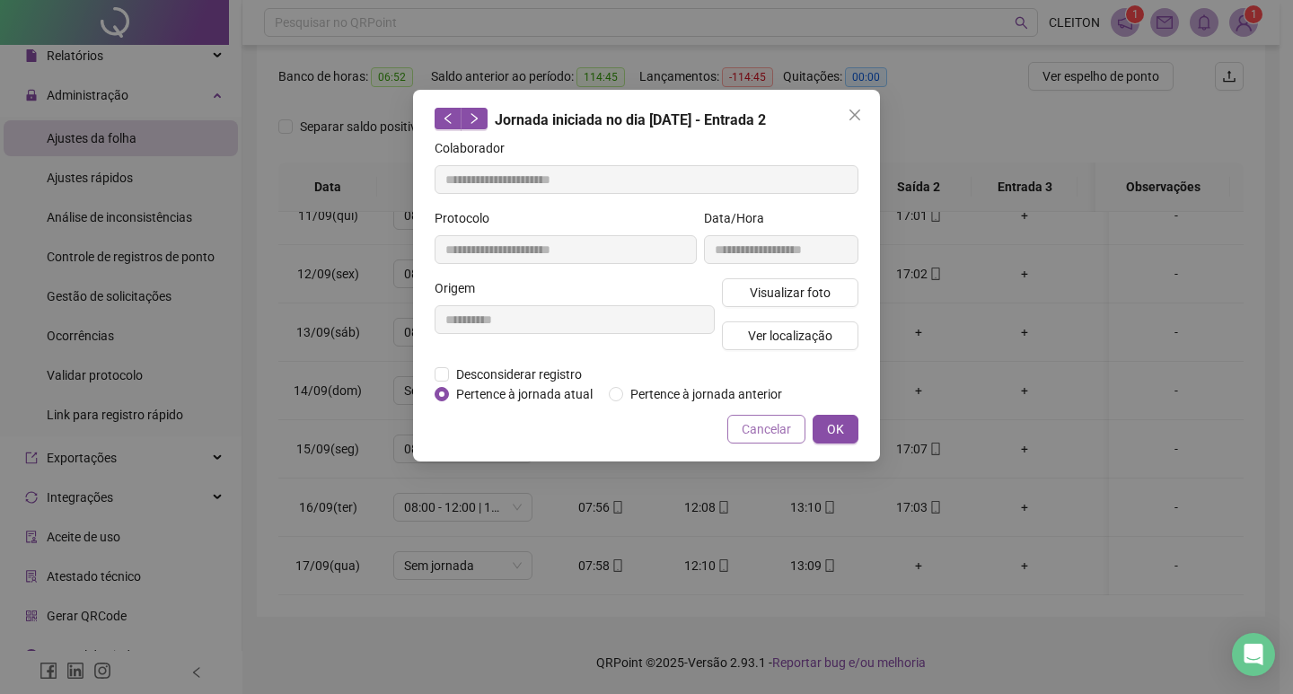
click at [796, 417] on button "Cancelar" at bounding box center [766, 429] width 78 height 29
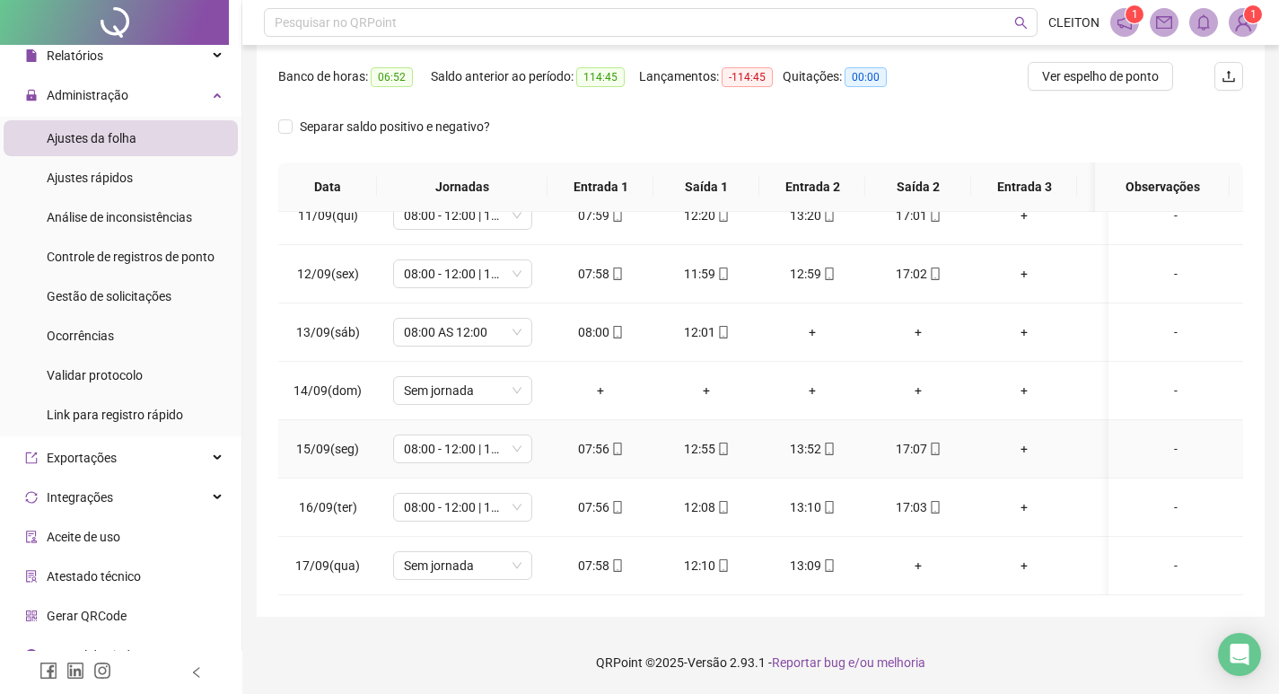
click at [935, 442] on span at bounding box center [934, 449] width 14 height 14
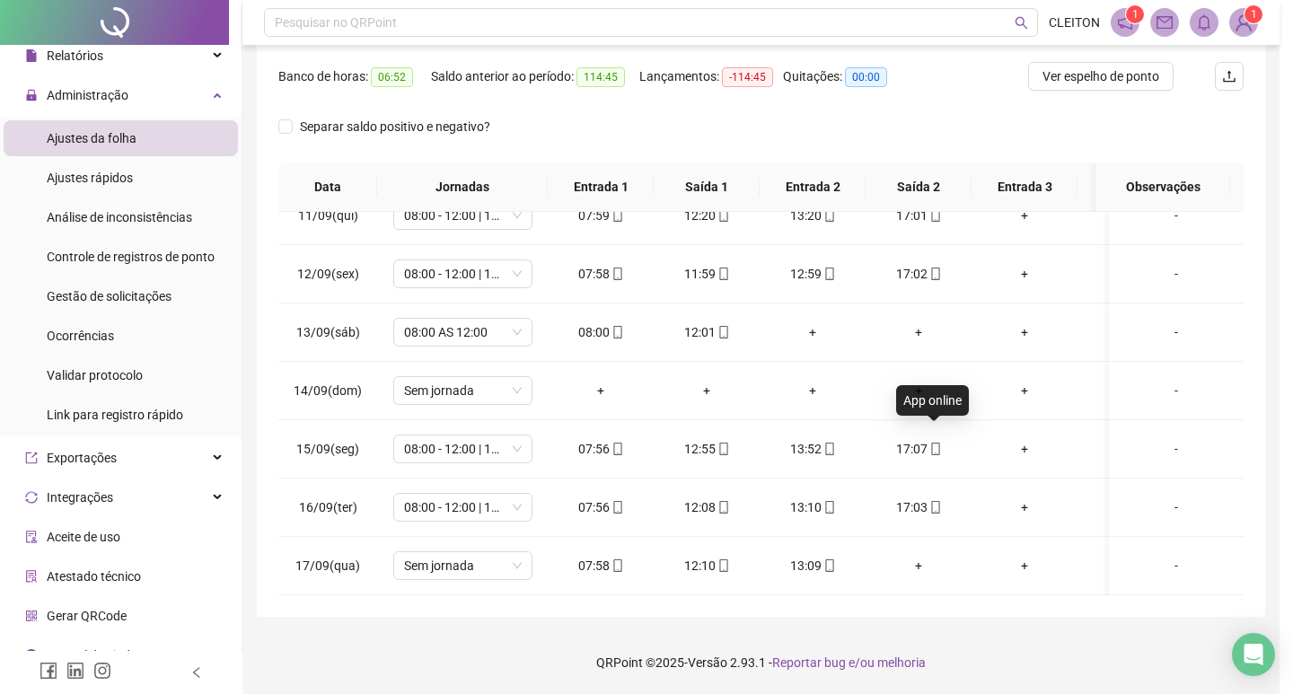
type input "**********"
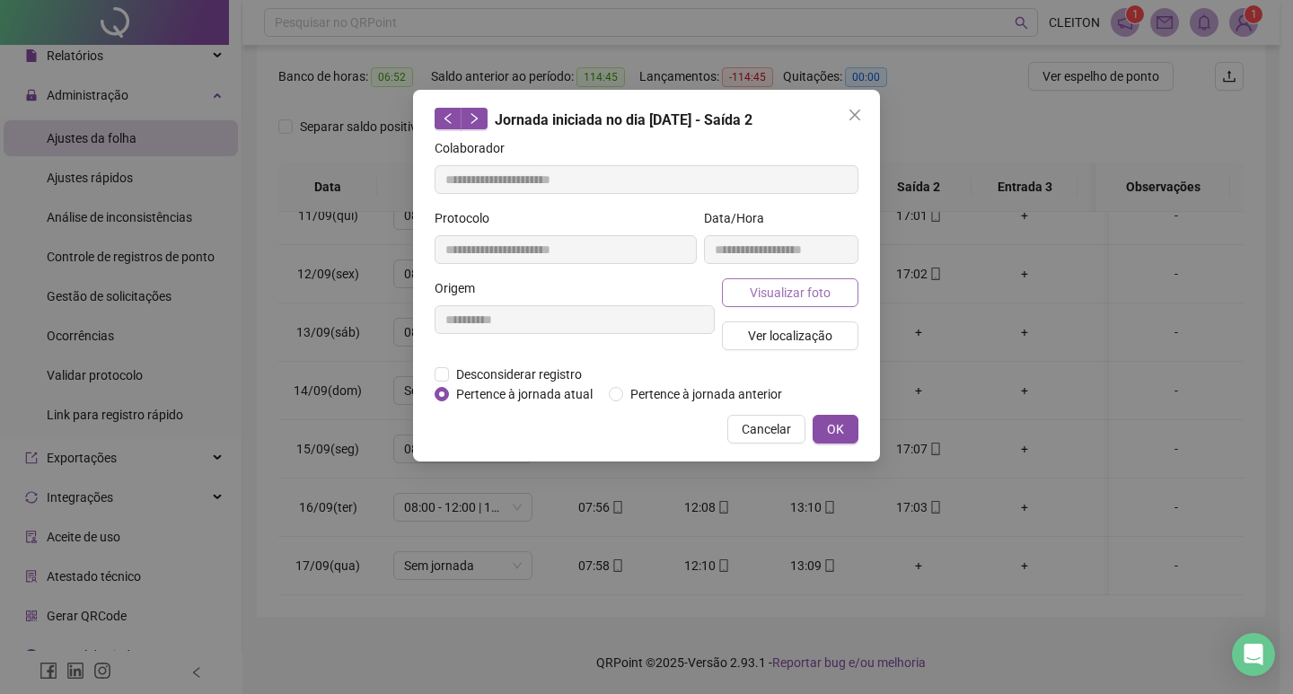
click at [804, 298] on span "Visualizar foto" at bounding box center [790, 293] width 81 height 20
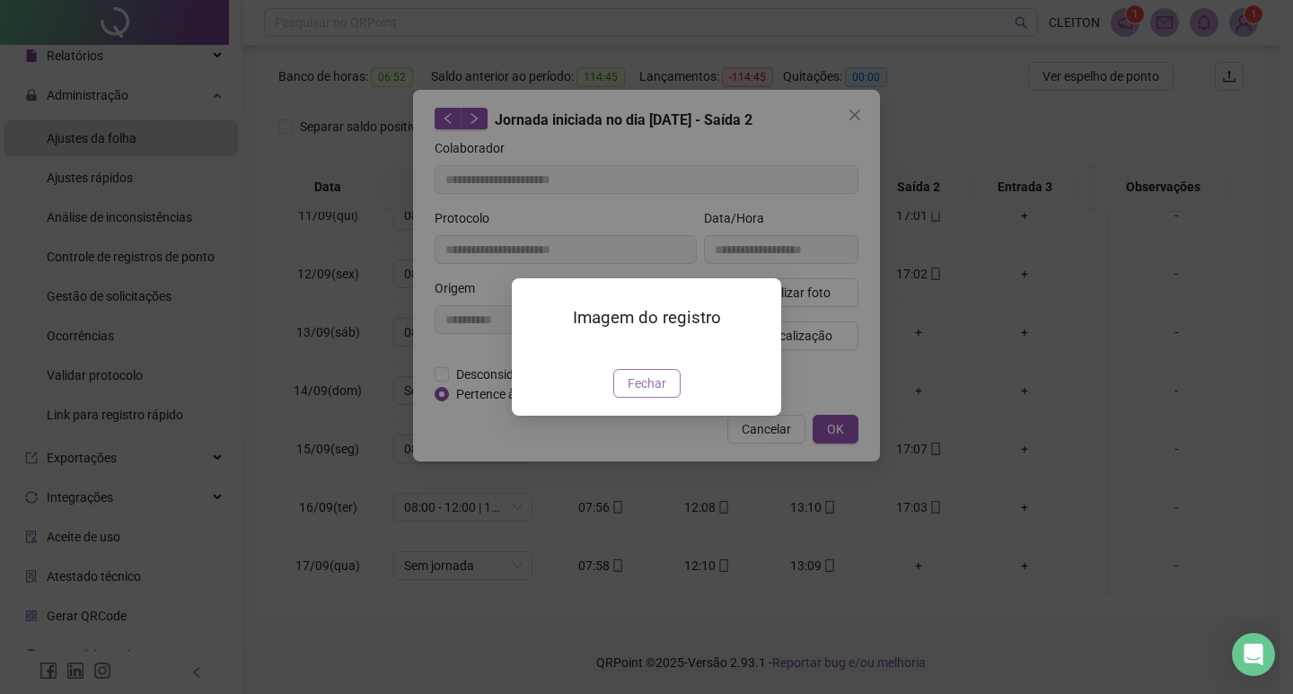
click at [649, 393] on span "Fechar" at bounding box center [647, 384] width 39 height 20
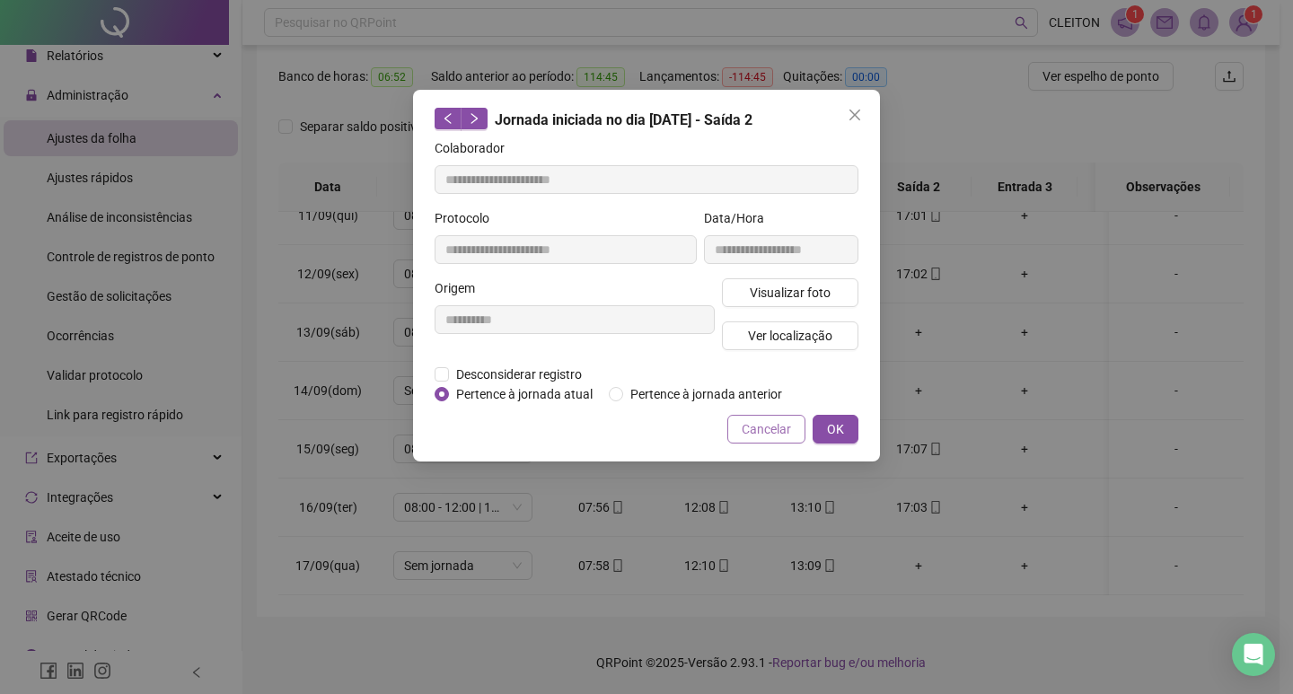
click at [769, 421] on span "Cancelar" at bounding box center [766, 429] width 49 height 20
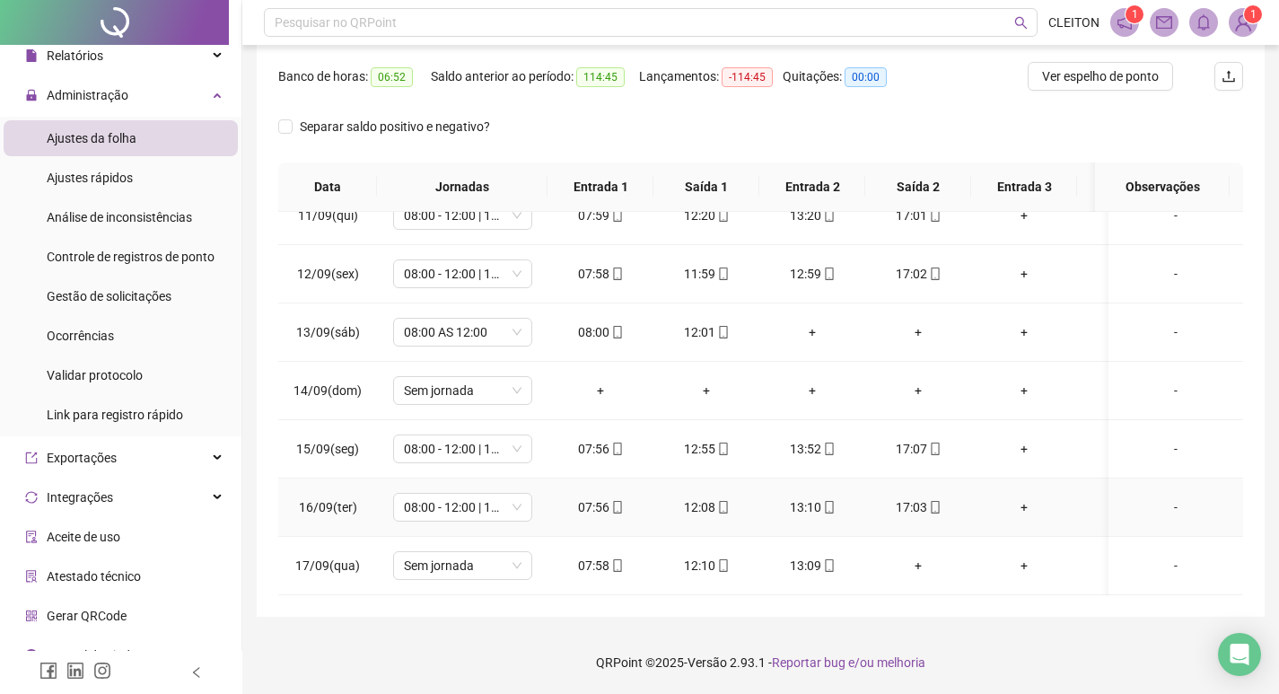
click at [625, 497] on div "07:56" at bounding box center [600, 507] width 77 height 20
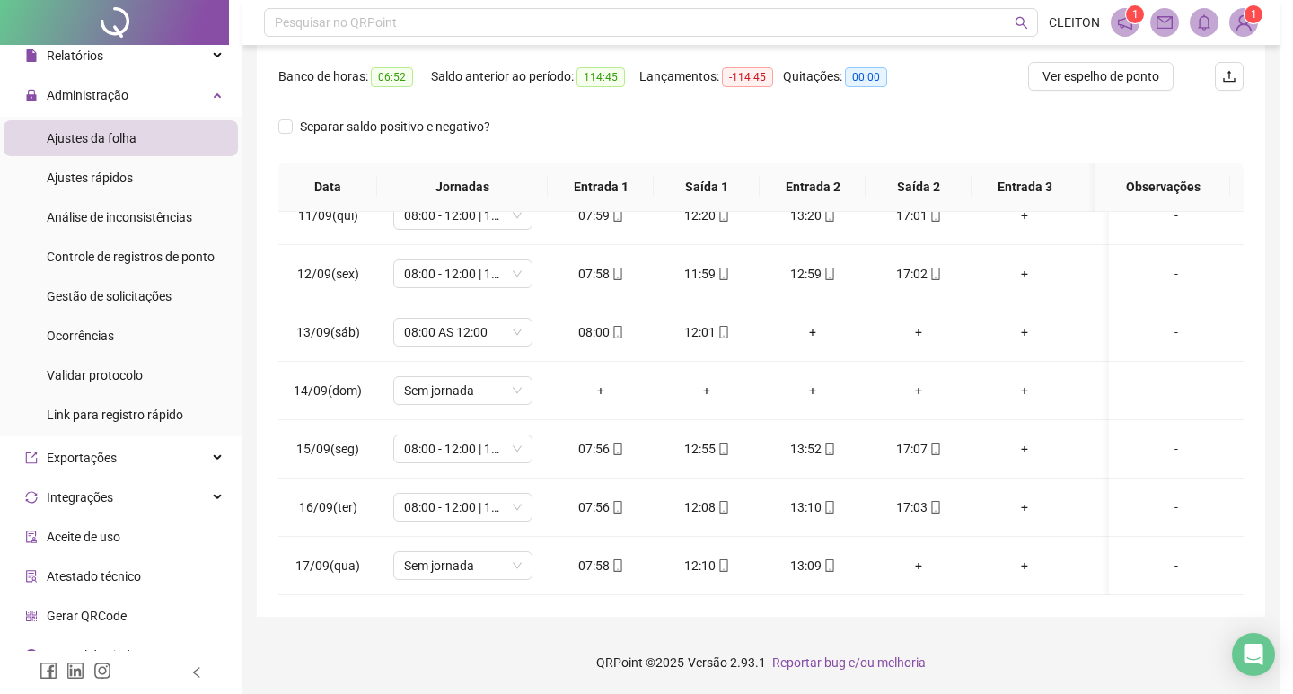
type input "**********"
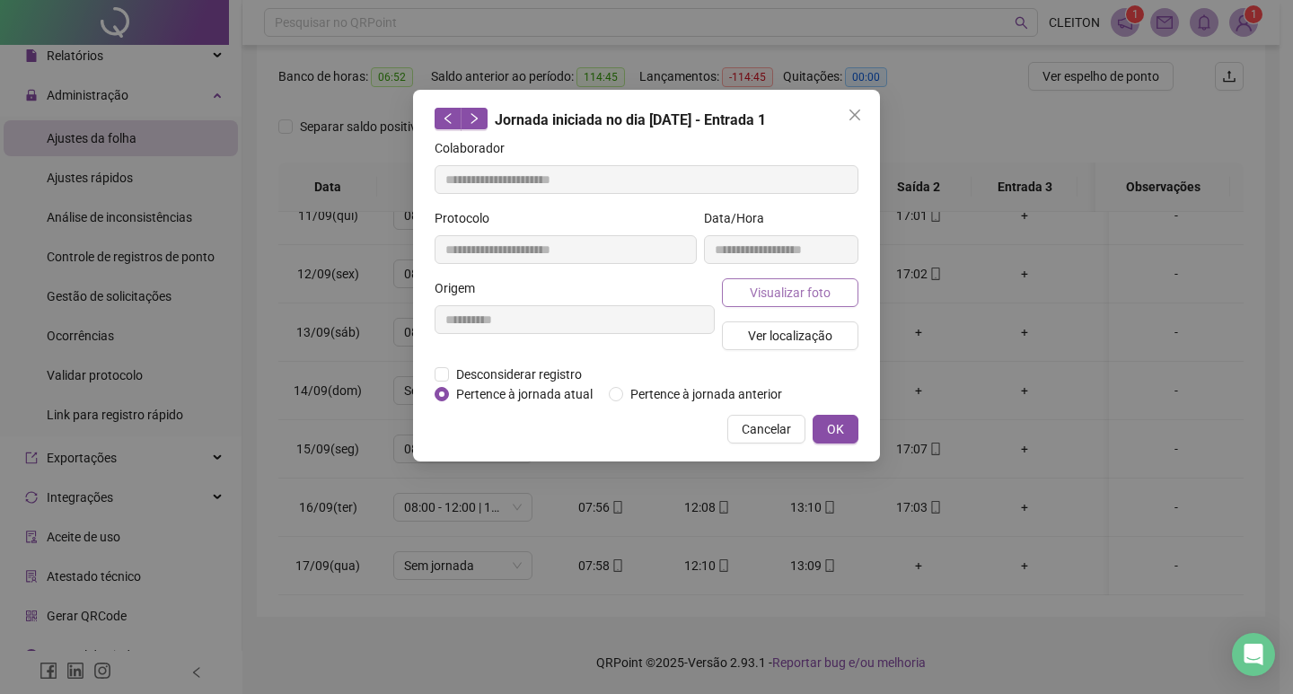
click at [749, 292] on button "Visualizar foto" at bounding box center [790, 292] width 136 height 29
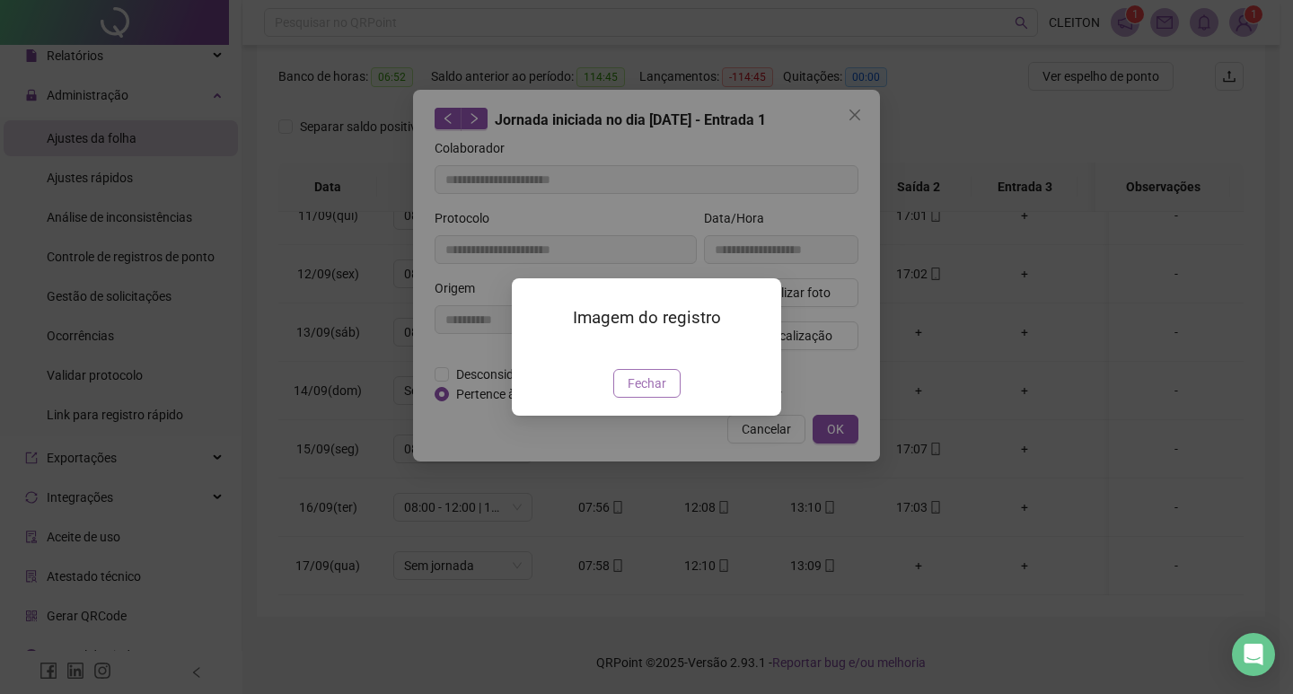
drag, startPoint x: 629, startPoint y: 482, endPoint x: 716, endPoint y: 453, distance: 91.1
click at [629, 393] on span "Fechar" at bounding box center [647, 384] width 39 height 20
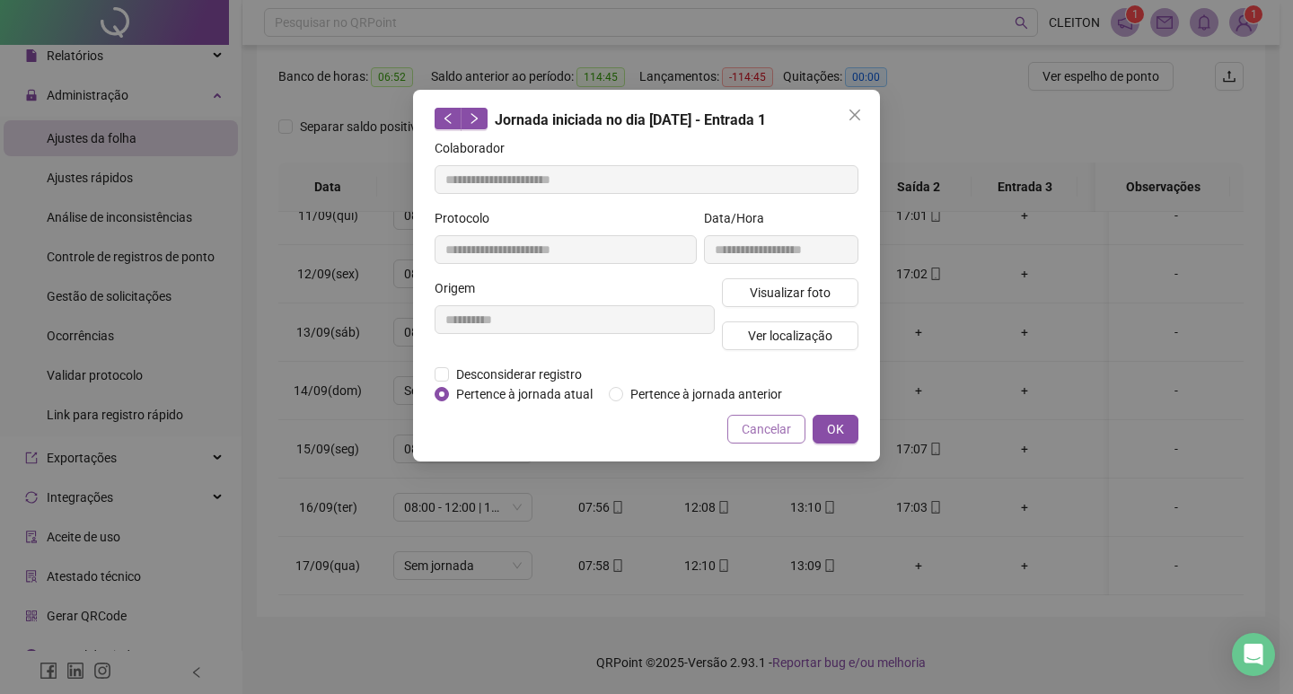
click at [757, 440] on button "Cancelar" at bounding box center [766, 429] width 78 height 29
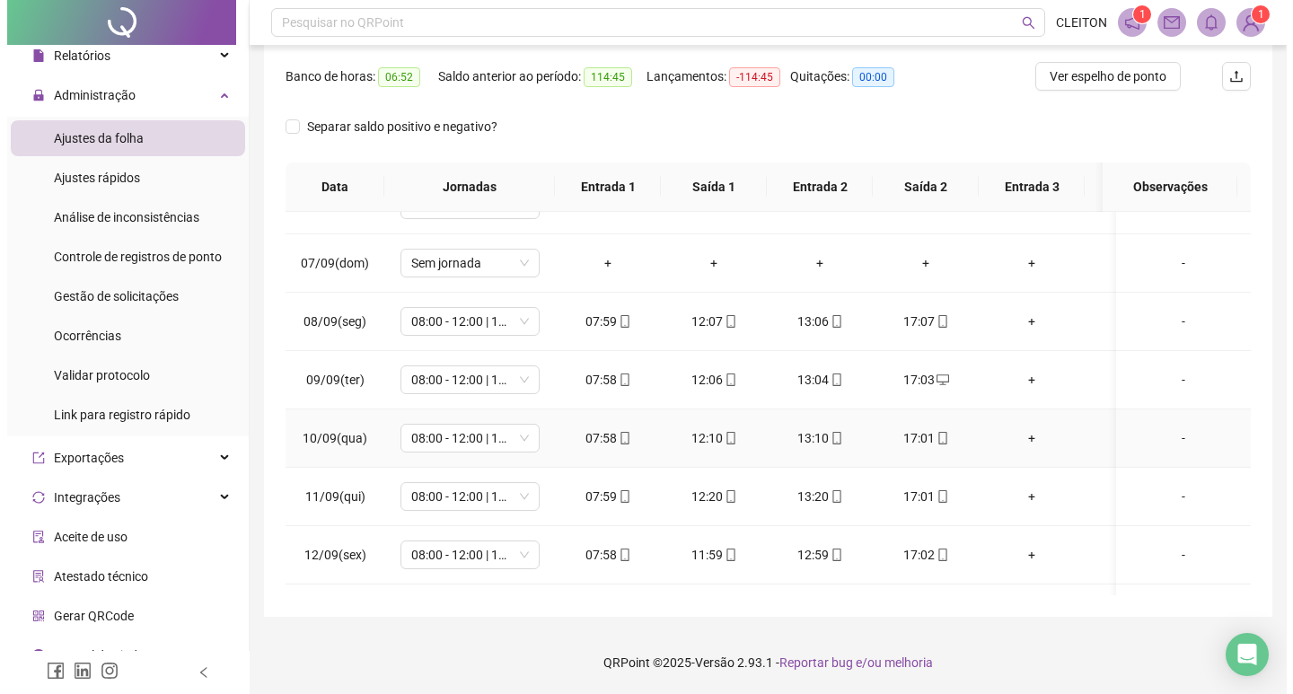
scroll to position [905, 0]
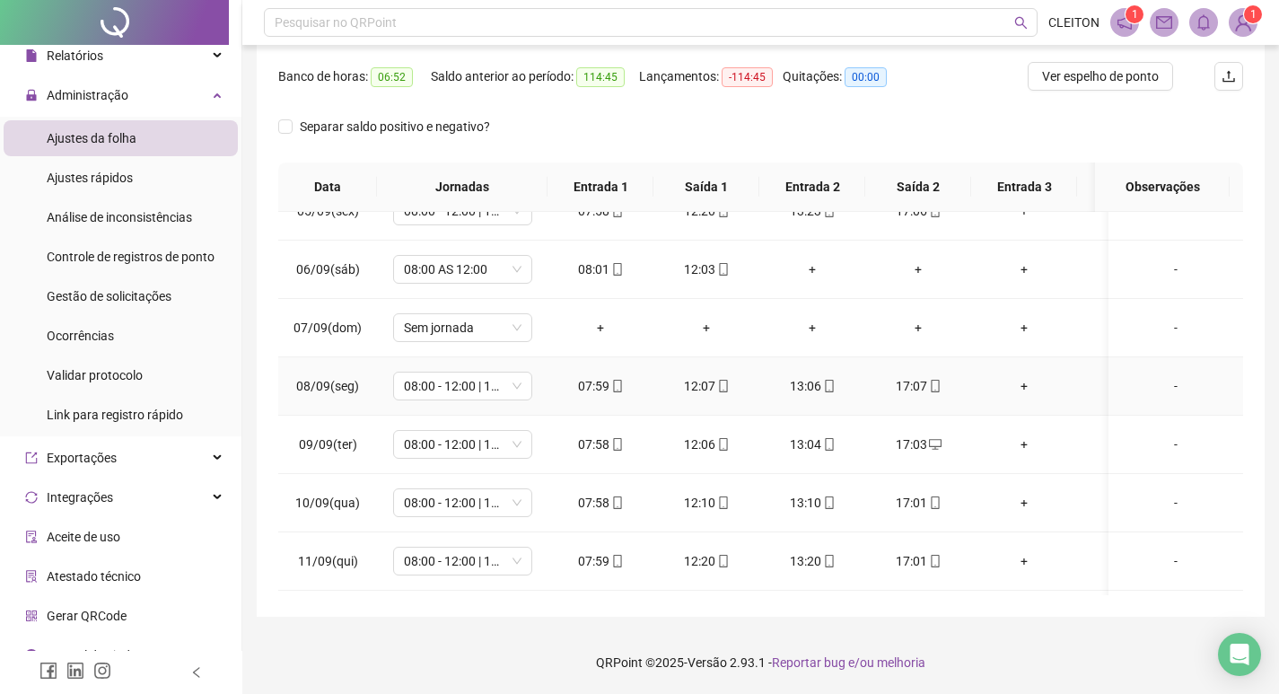
click at [829, 395] on div "13:06" at bounding box center [812, 386] width 77 height 20
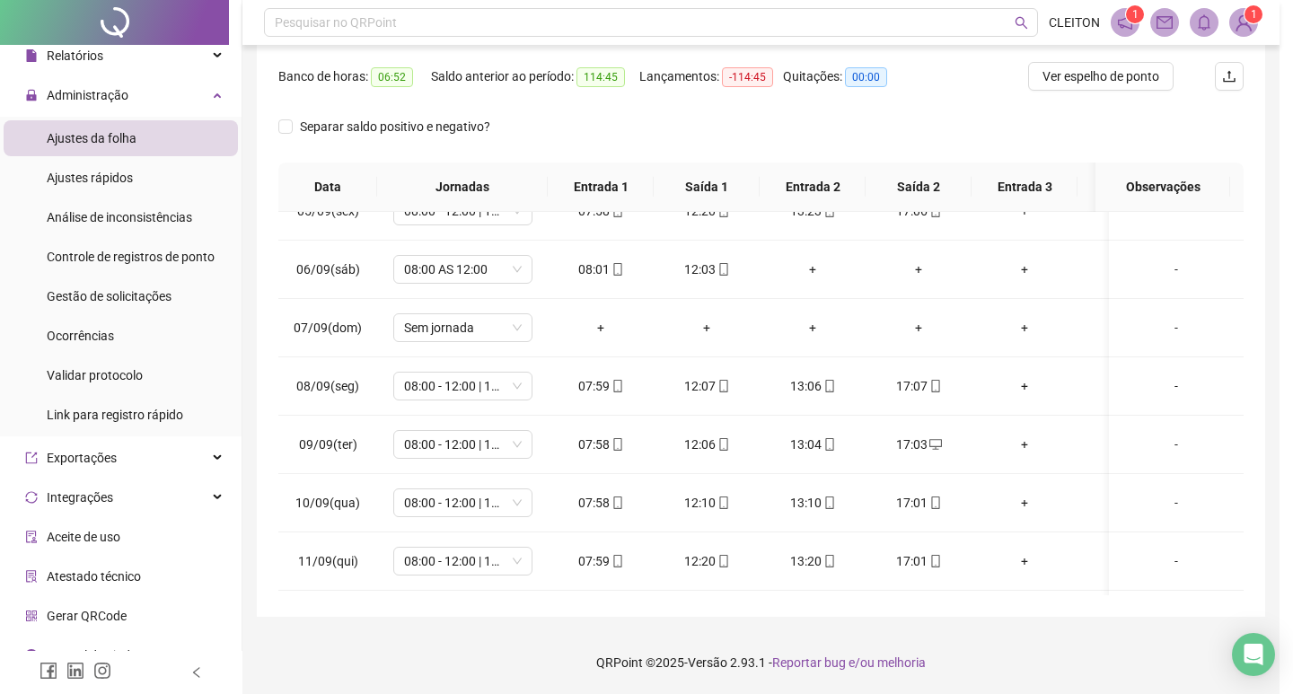
type input "**********"
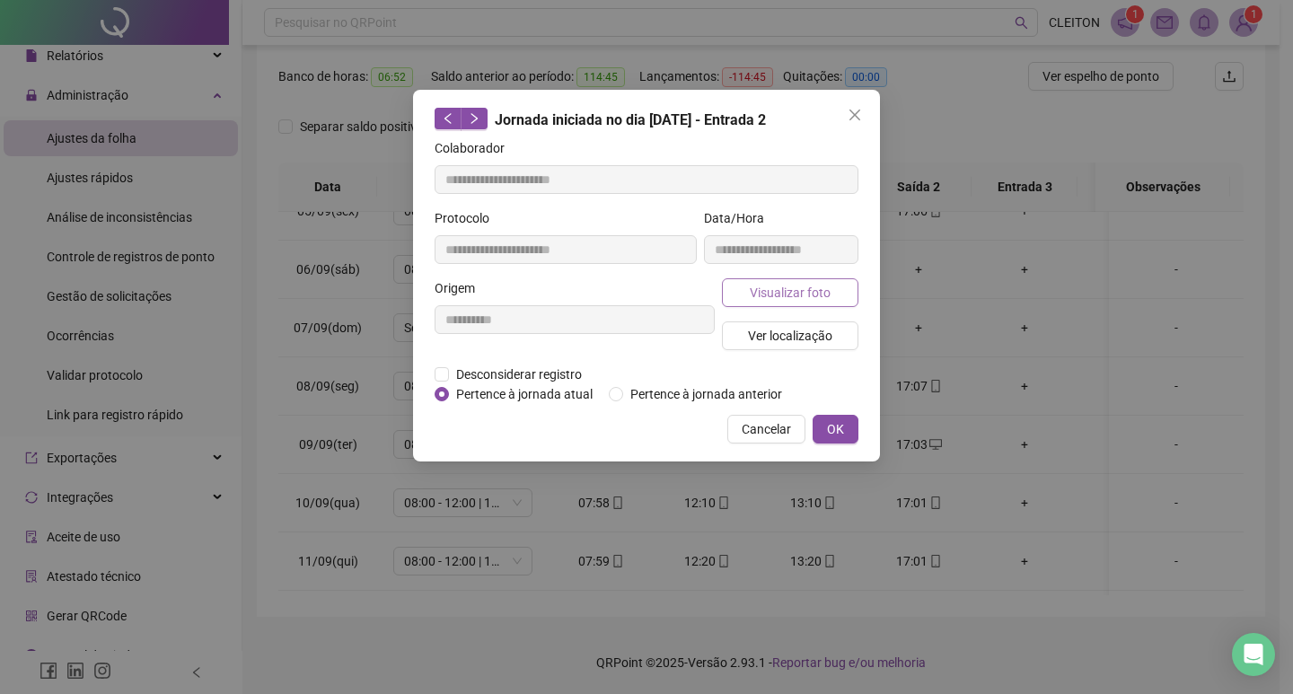
click at [780, 294] on span "Visualizar foto" at bounding box center [790, 293] width 81 height 20
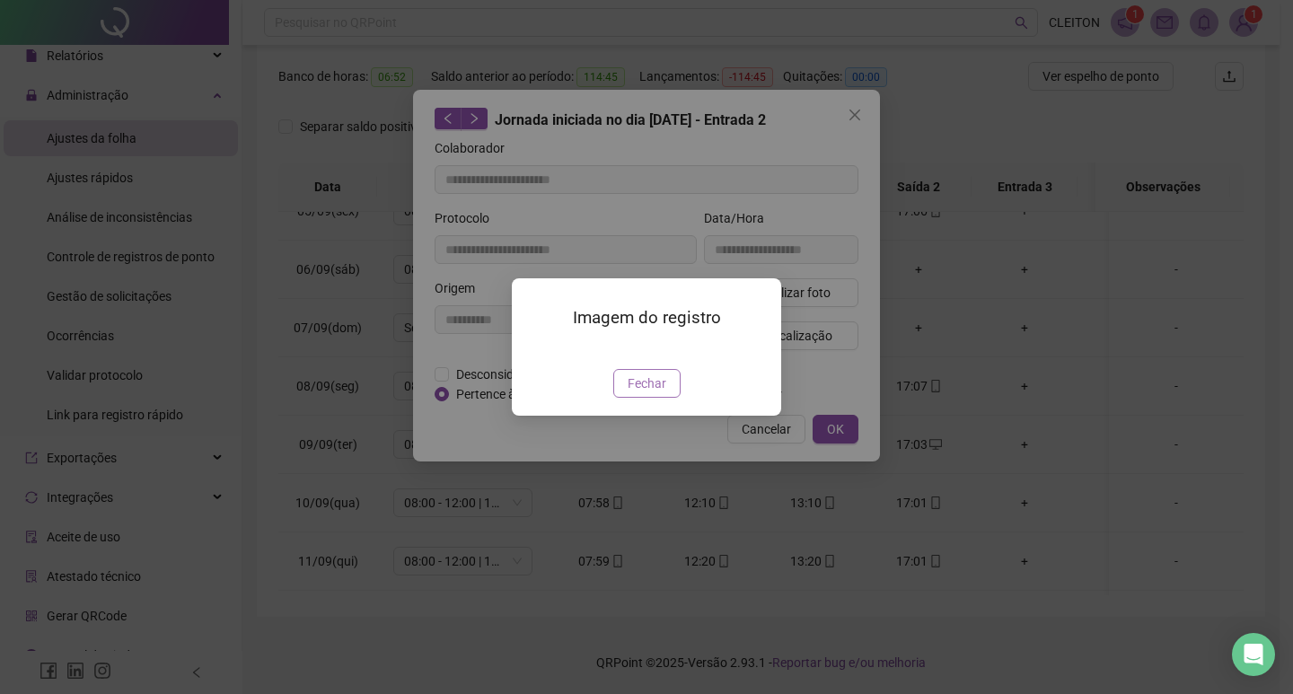
click at [648, 393] on span "Fechar" at bounding box center [647, 384] width 39 height 20
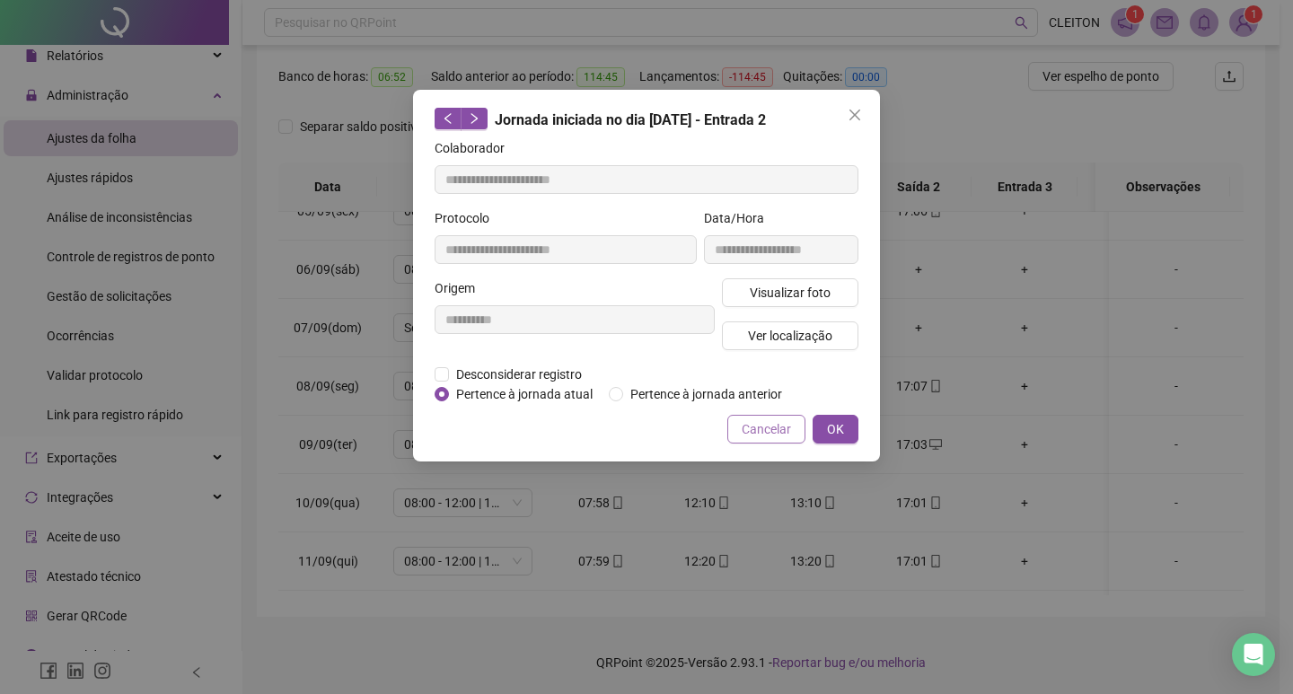
click at [760, 430] on span "Cancelar" at bounding box center [766, 429] width 49 height 20
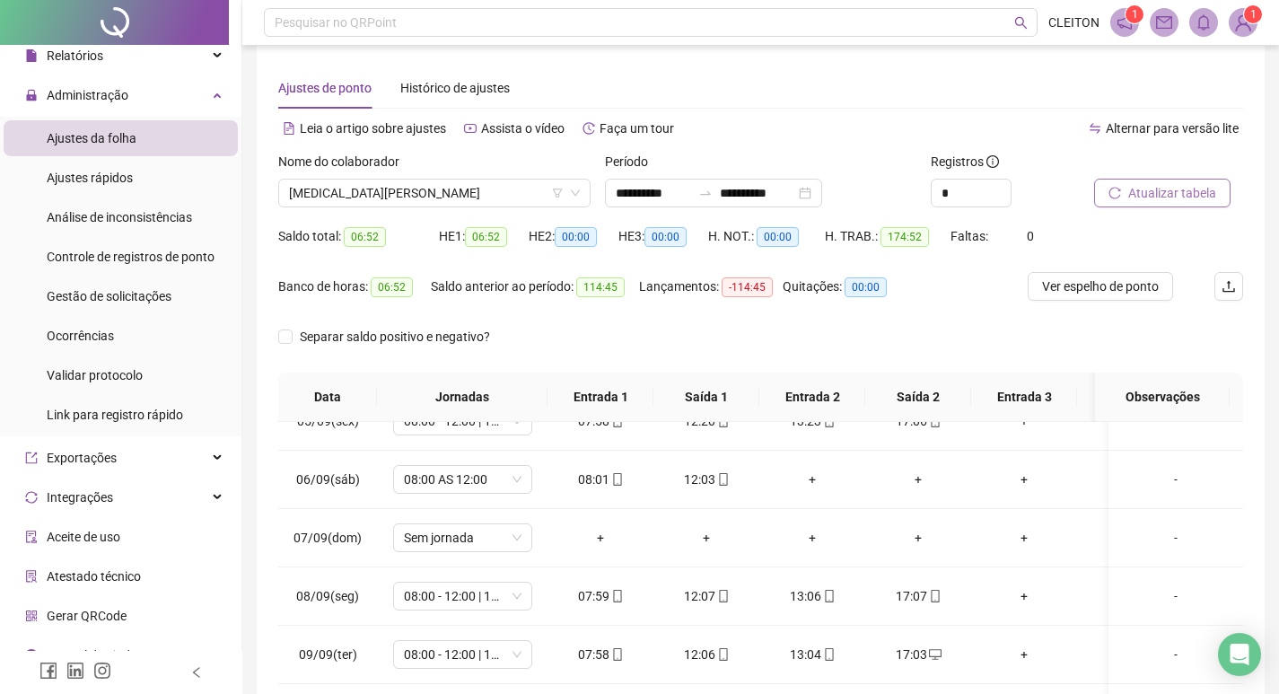
scroll to position [0, 0]
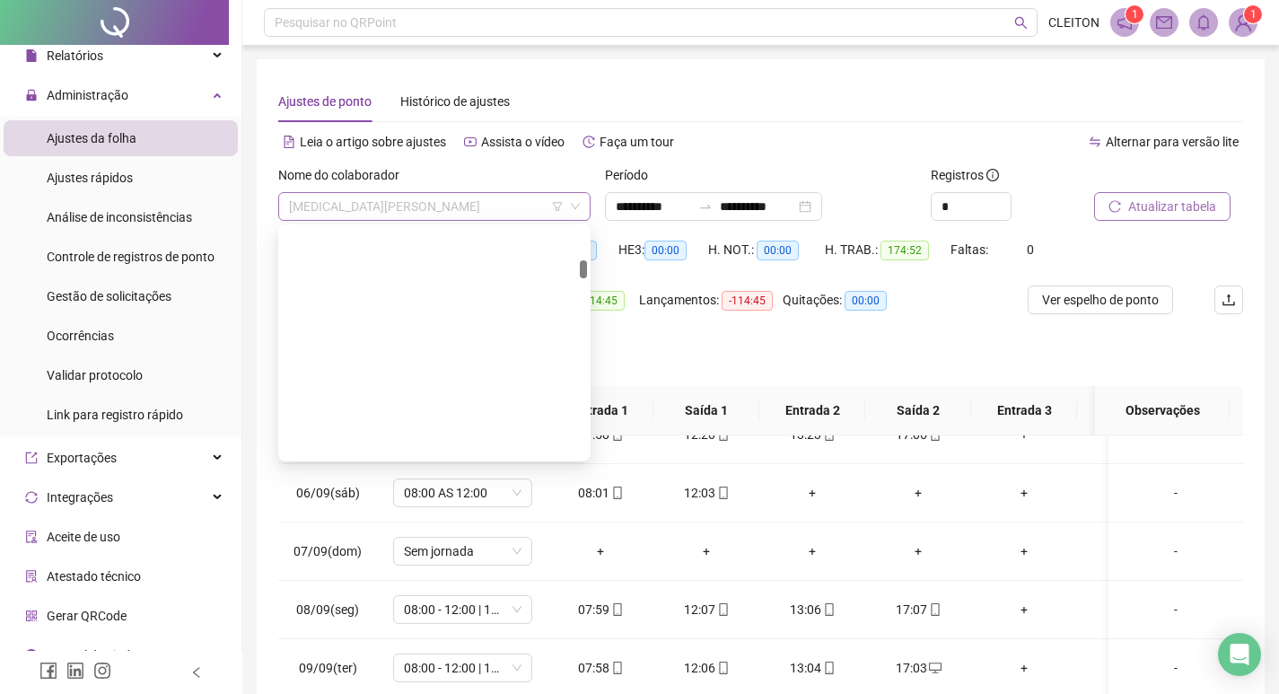
click at [452, 218] on span "CLEITON MUNIZ DE SOUZA" at bounding box center [434, 206] width 291 height 27
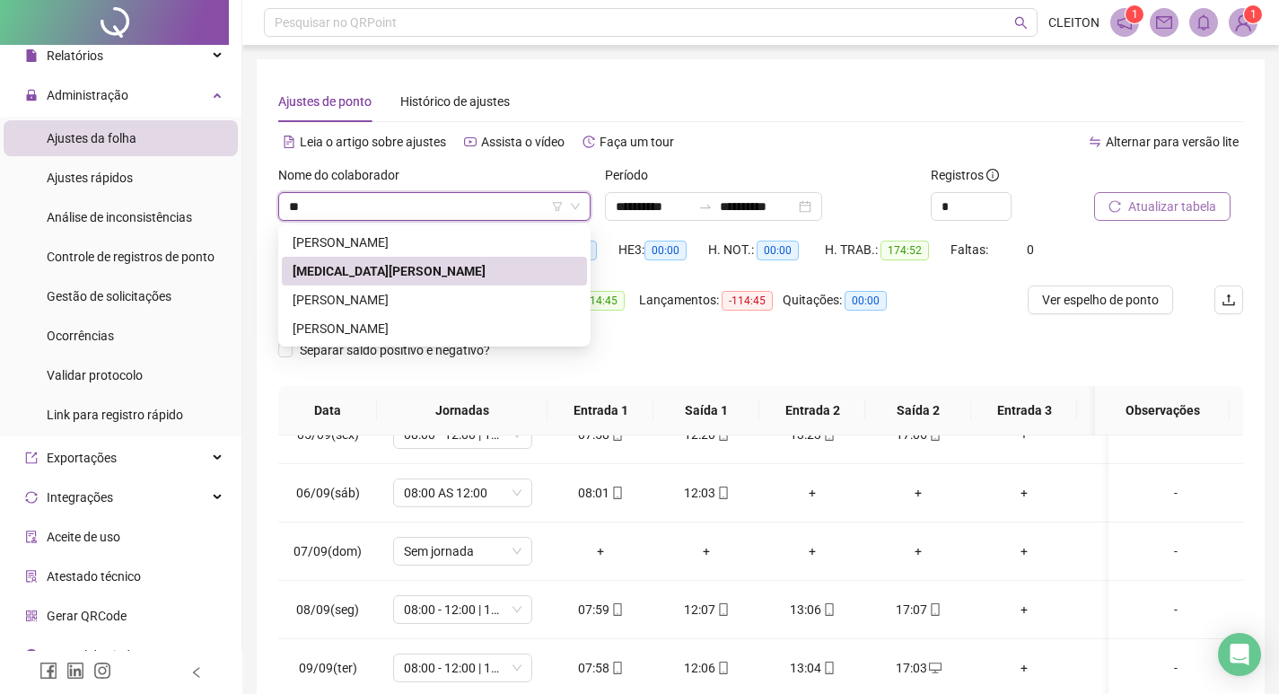
type input "*"
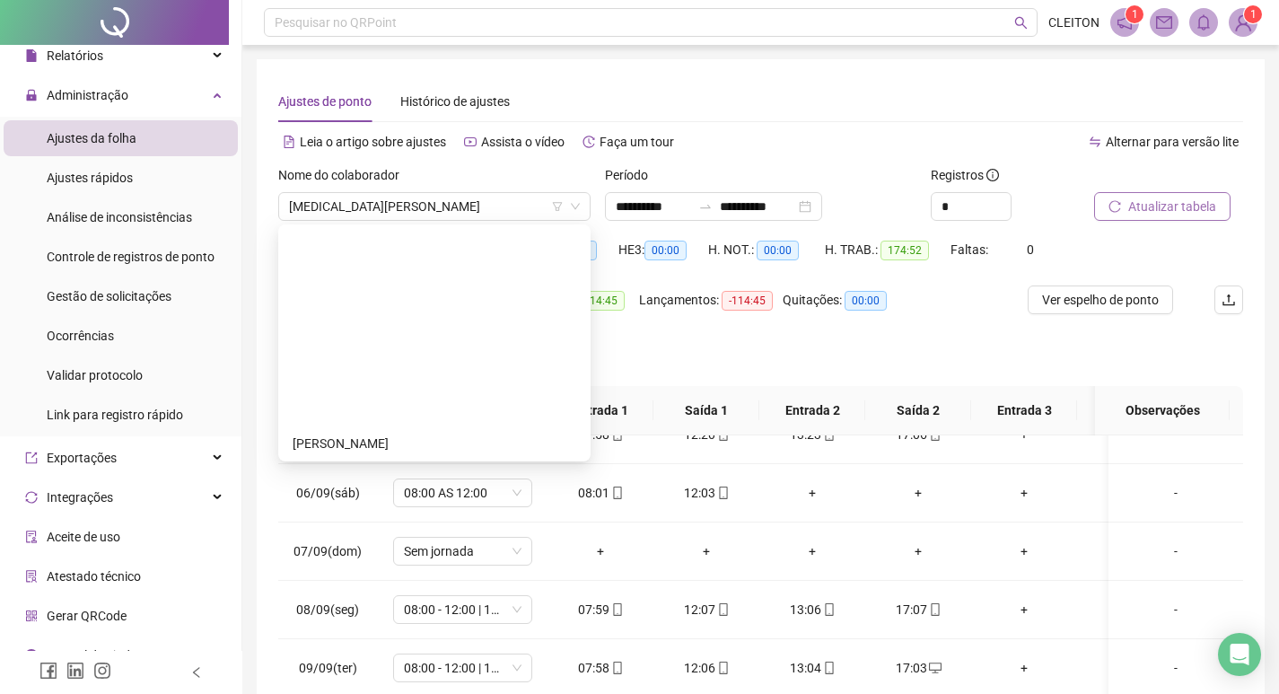
scroll to position [546, 0]
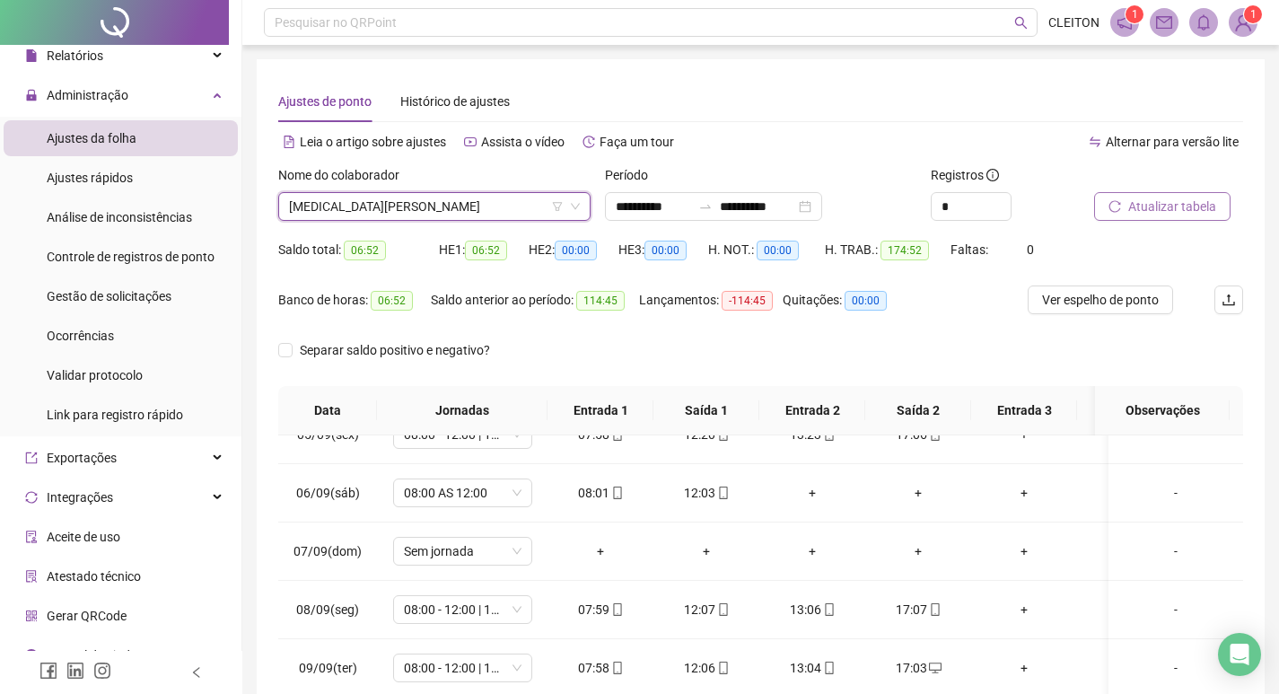
click at [460, 217] on span "CLEITON MUNIZ DE SOUZA" at bounding box center [434, 206] width 291 height 27
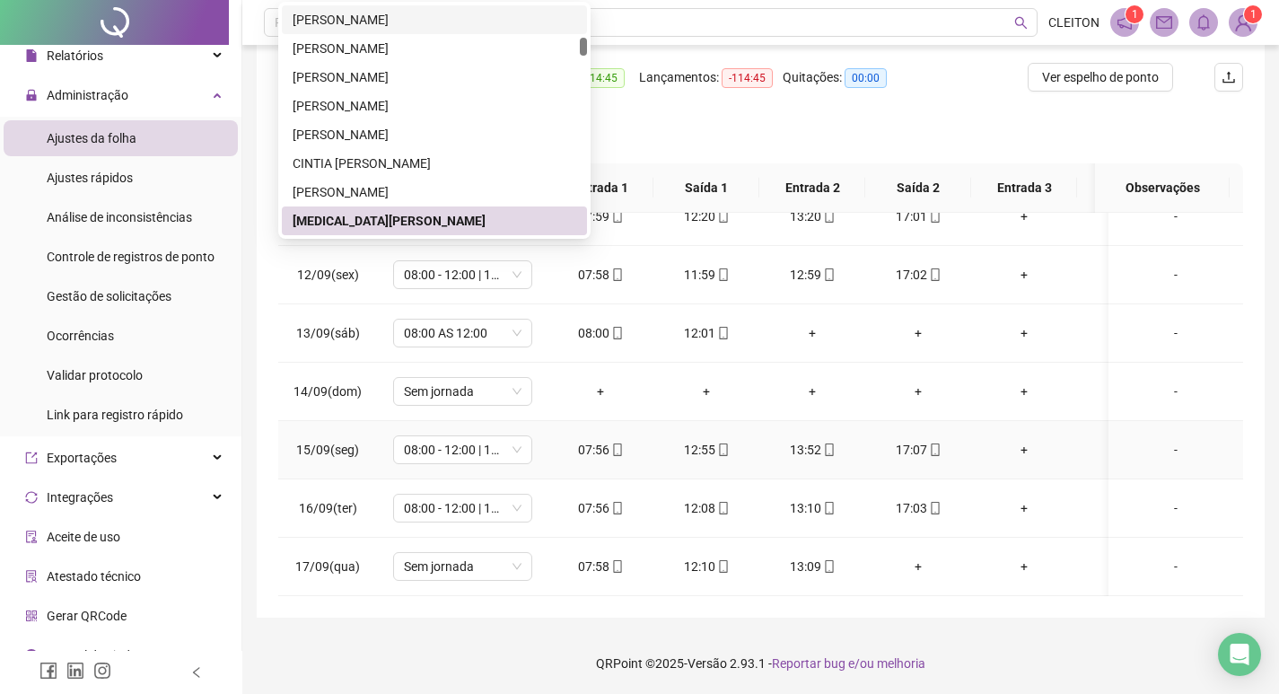
scroll to position [224, 0]
click at [418, 552] on span "Sem jornada" at bounding box center [463, 565] width 118 height 27
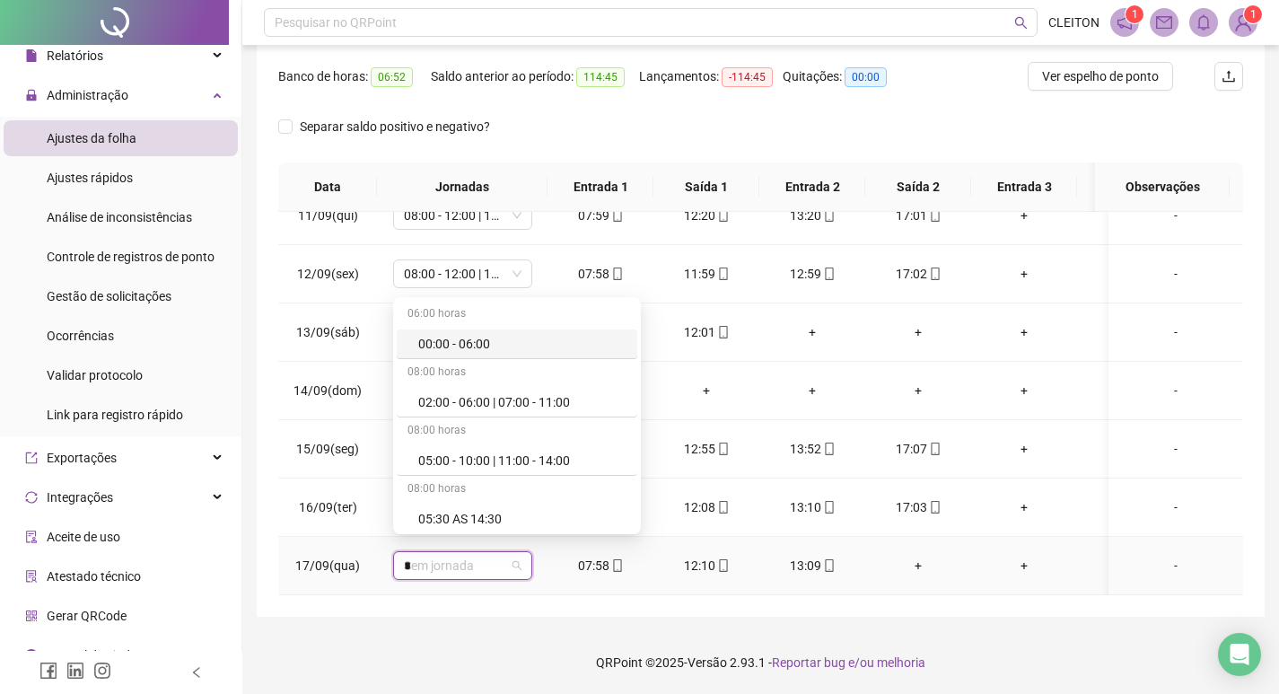
type input "**"
click at [483, 514] on div "08:00 - 12:00 | 13:00 - 17:00" at bounding box center [494, 519] width 152 height 20
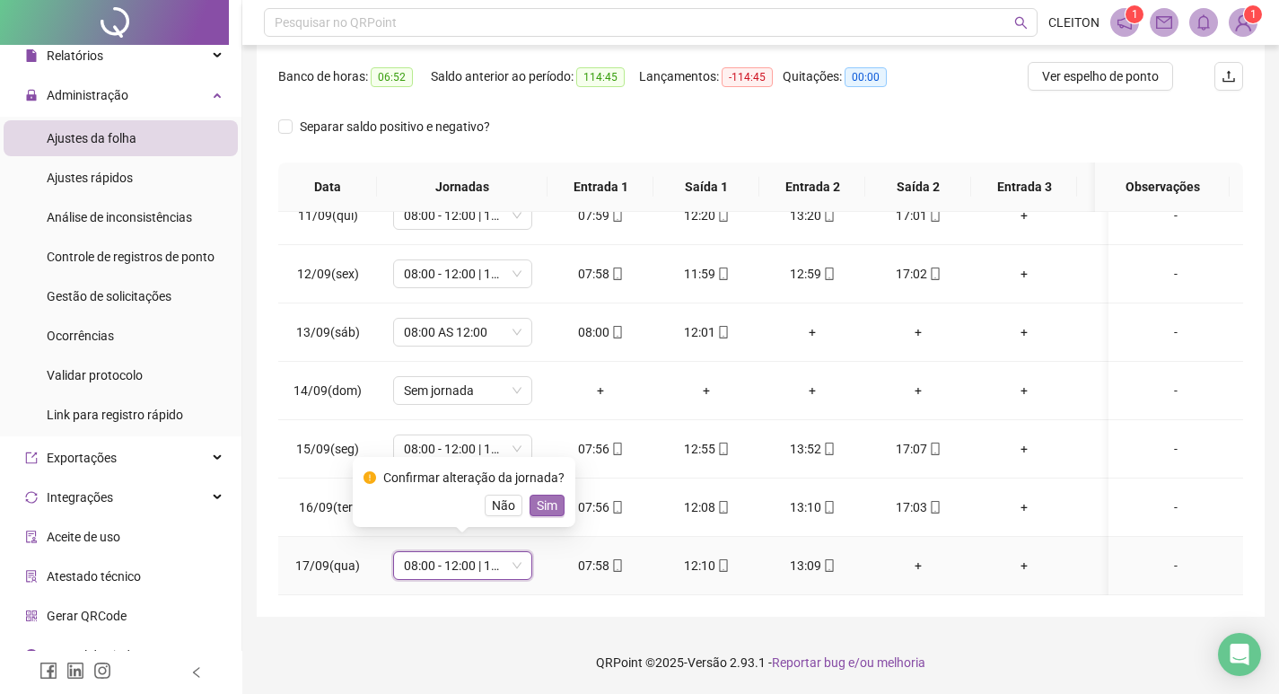
click at [542, 507] on span "Sim" at bounding box center [547, 506] width 21 height 20
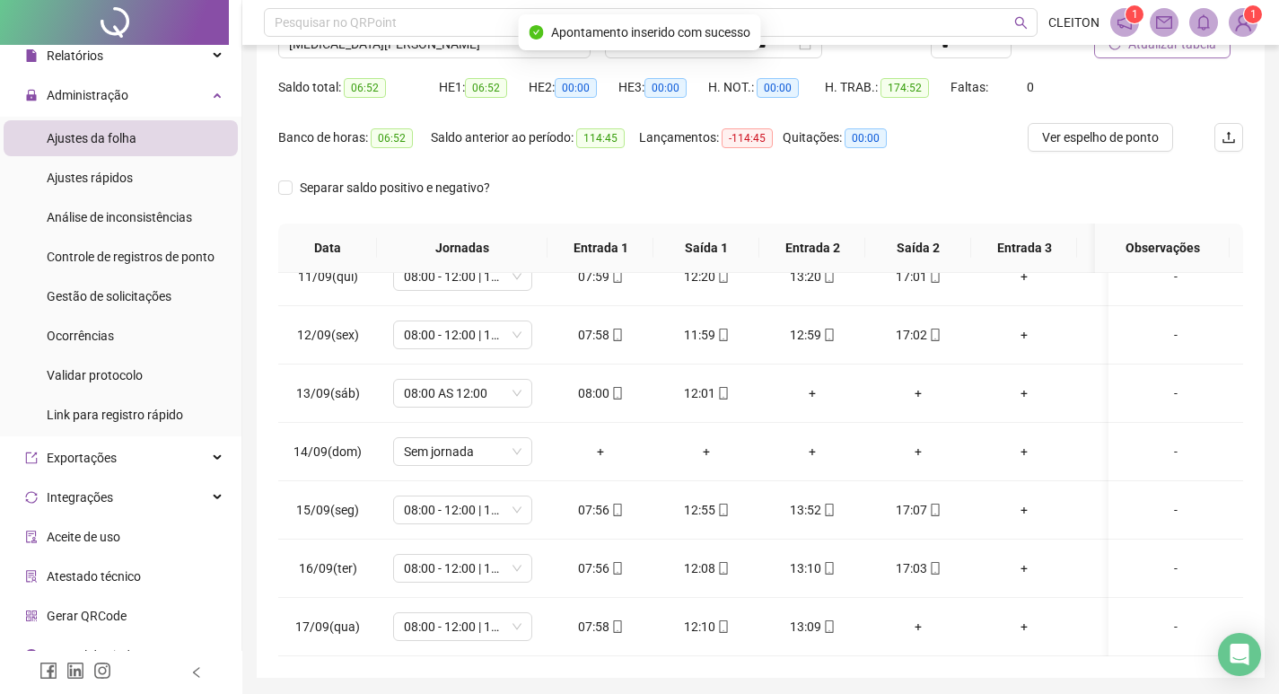
scroll to position [0, 0]
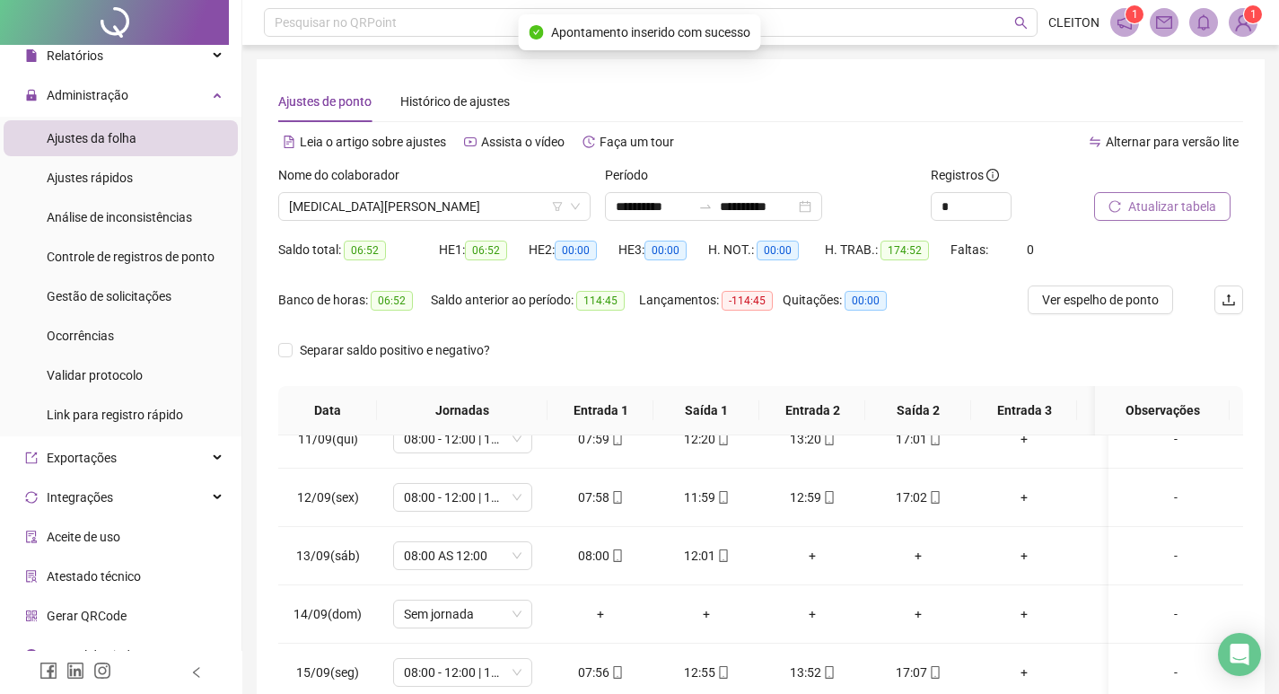
click at [1122, 195] on button "Atualizar tabela" at bounding box center [1162, 206] width 136 height 29
click at [381, 206] on span "CLEITON MUNIZ DE SOUZA" at bounding box center [434, 206] width 291 height 27
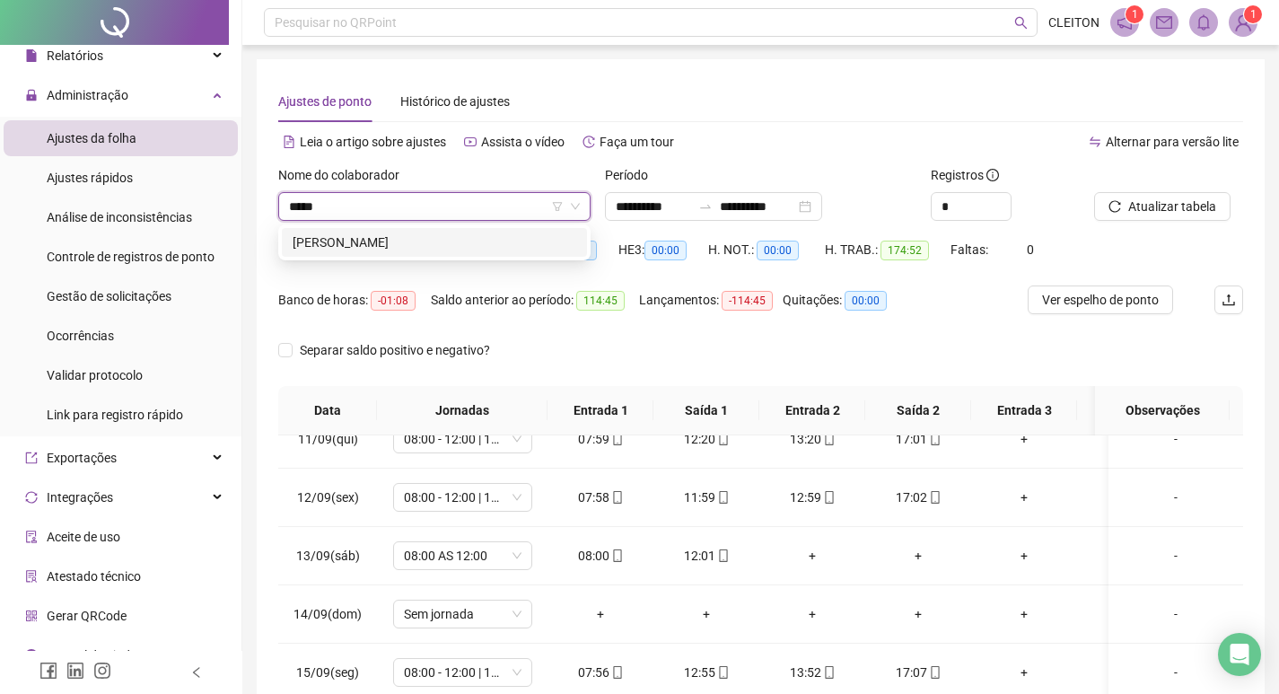
type input "******"
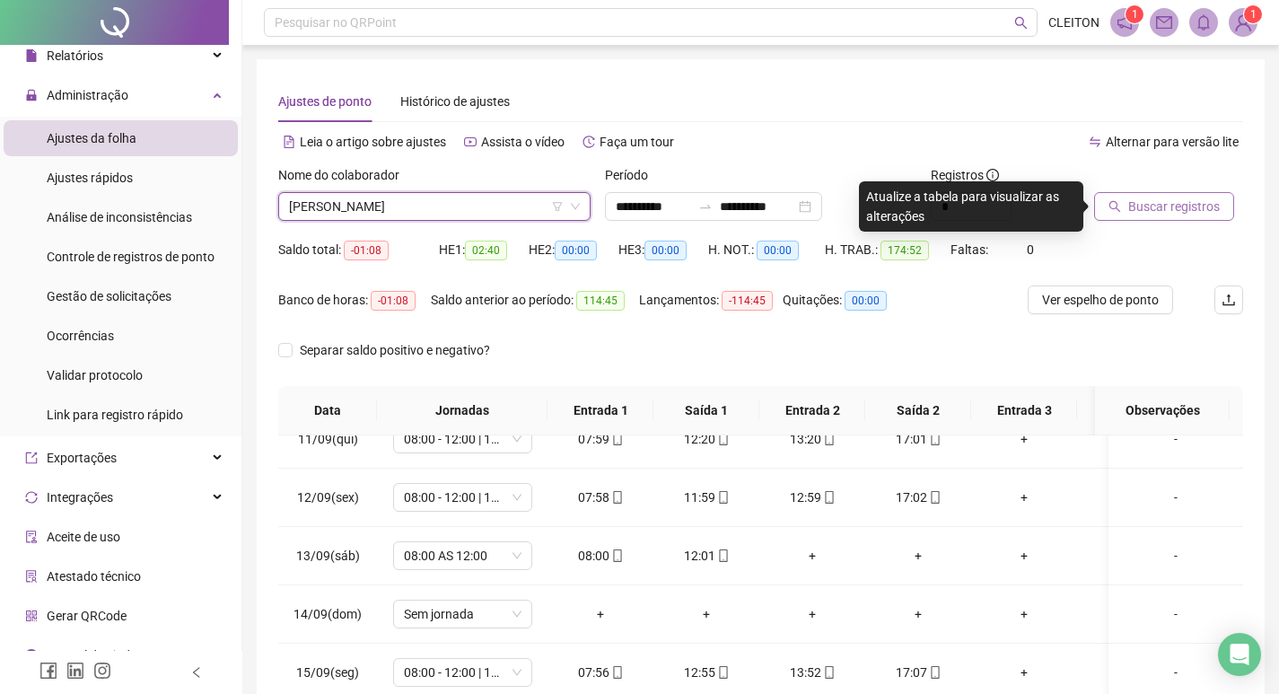
click at [1139, 199] on span "Buscar registros" at bounding box center [1175, 207] width 92 height 20
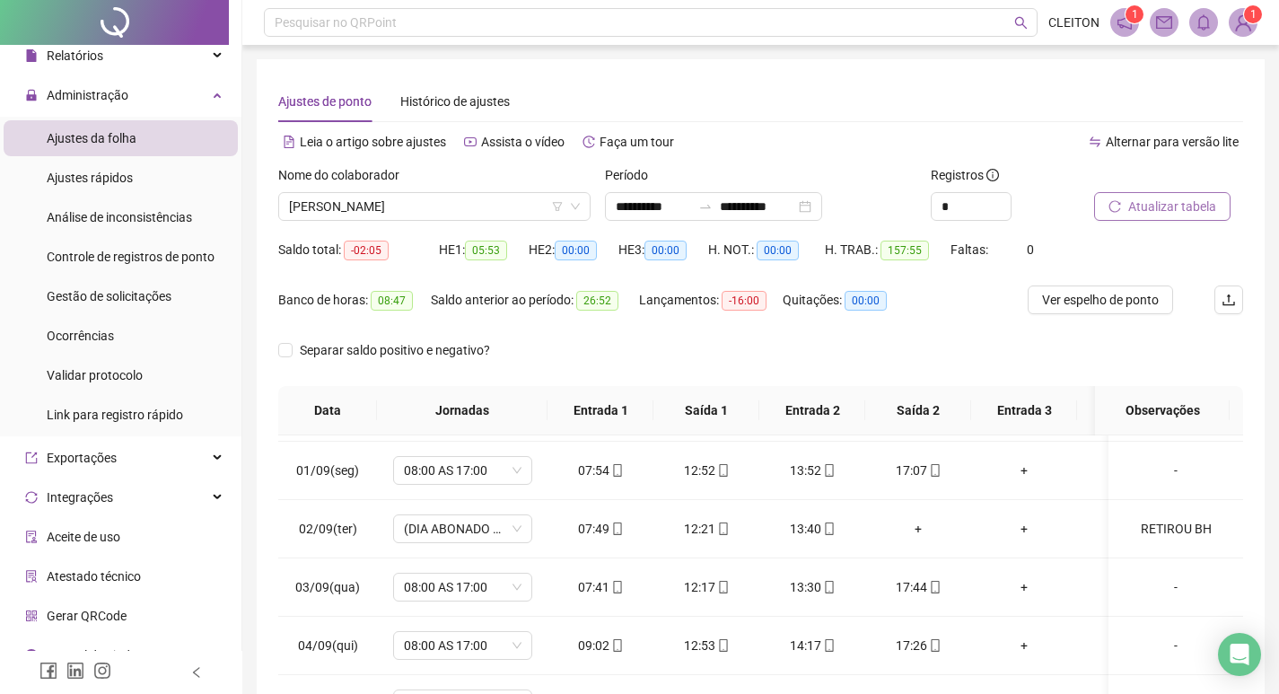
click at [1134, 218] on button "Atualizar tabela" at bounding box center [1162, 206] width 136 height 29
click at [389, 198] on span "AMANDA GAMBARATO" at bounding box center [434, 206] width 291 height 27
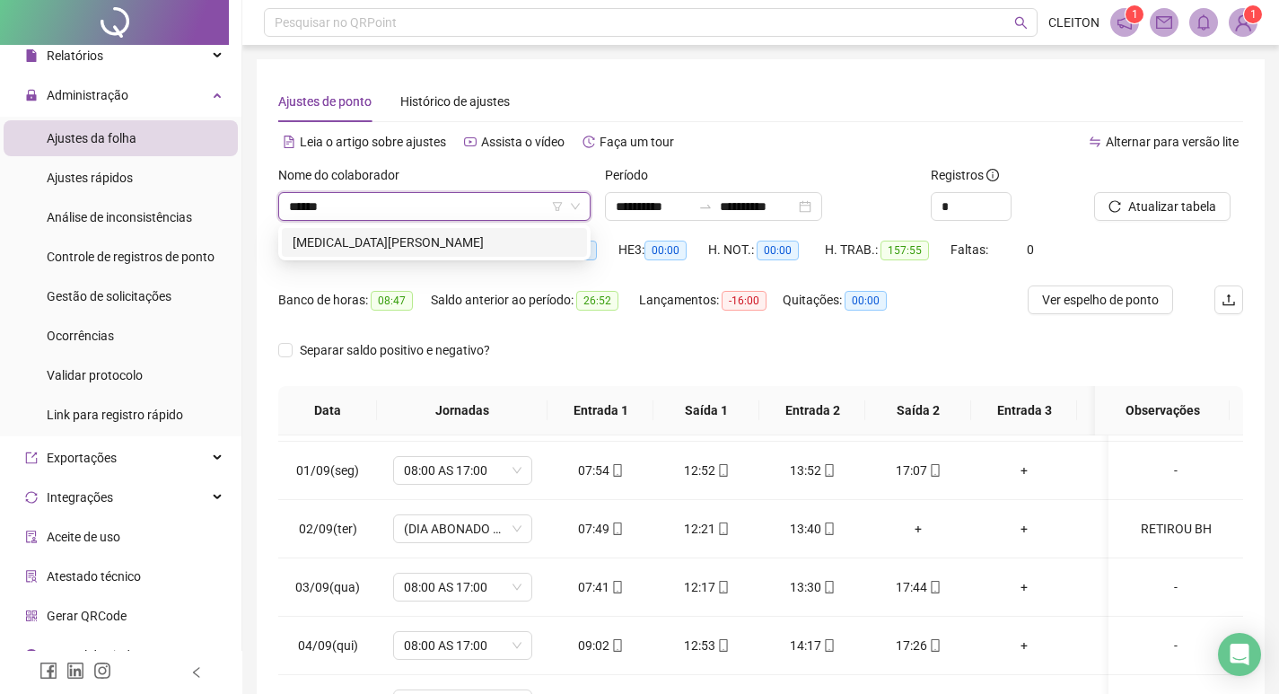
type input "*******"
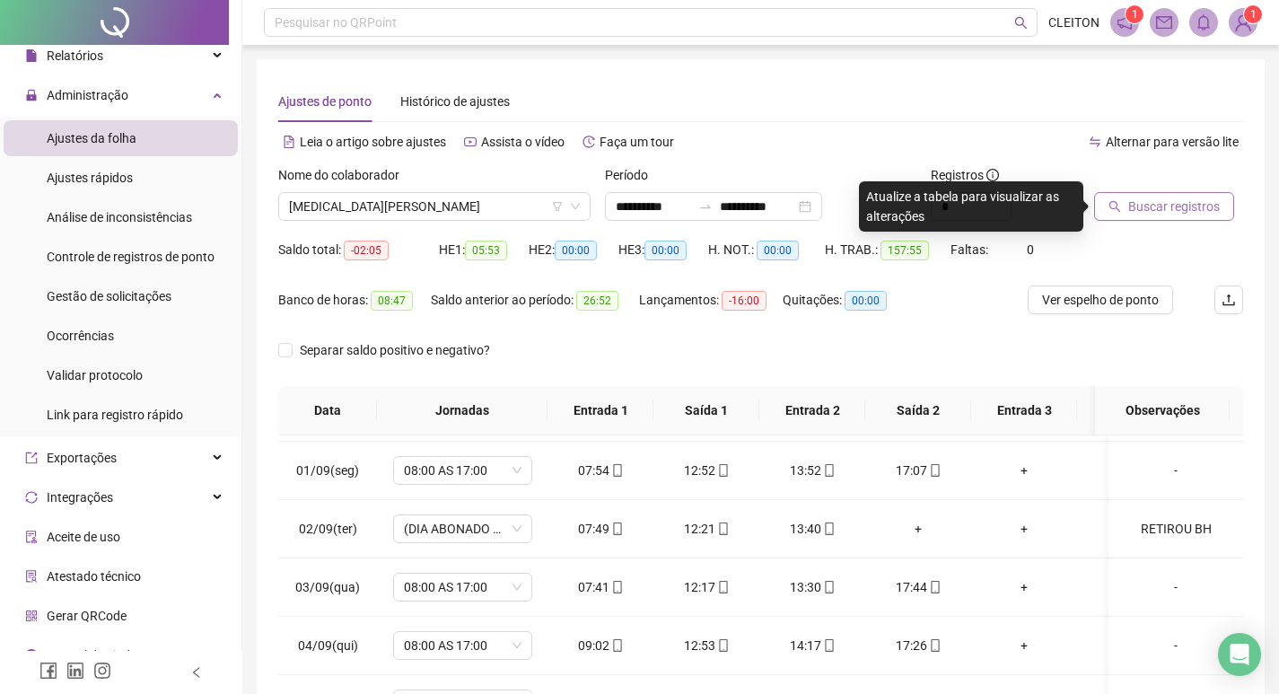
click at [1164, 215] on span "Buscar registros" at bounding box center [1175, 207] width 92 height 20
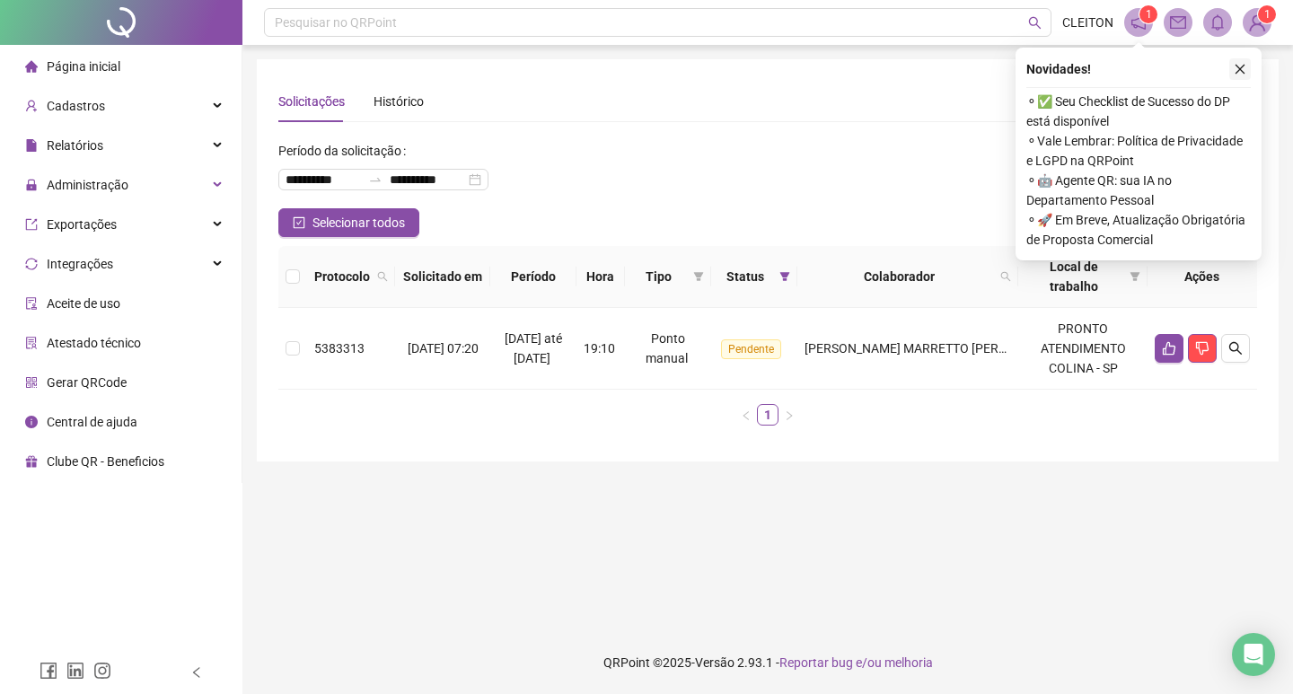
click at [1234, 66] on icon "close" at bounding box center [1240, 69] width 13 height 13
click at [1241, 63] on icon "close" at bounding box center [1240, 69] width 13 height 13
